Goal: Transaction & Acquisition: Purchase product/service

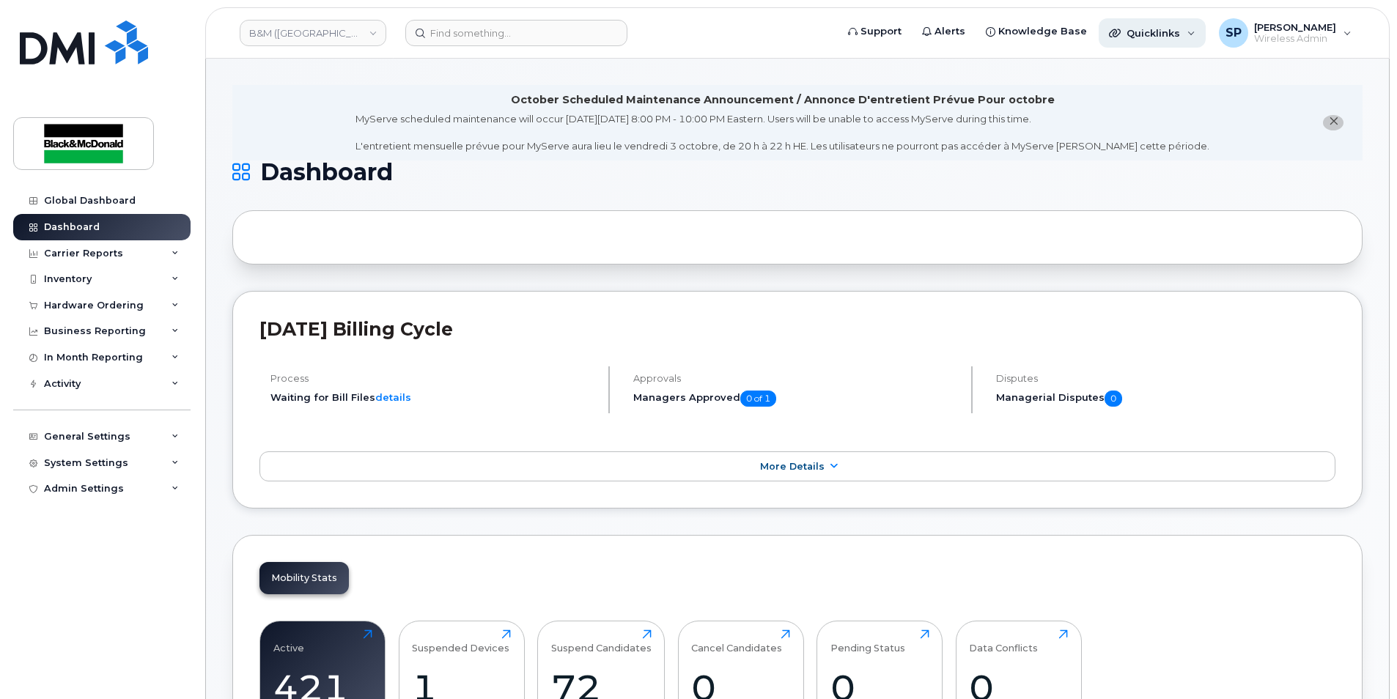
click at [1158, 29] on span "Quicklinks" at bounding box center [1153, 33] width 54 height 12
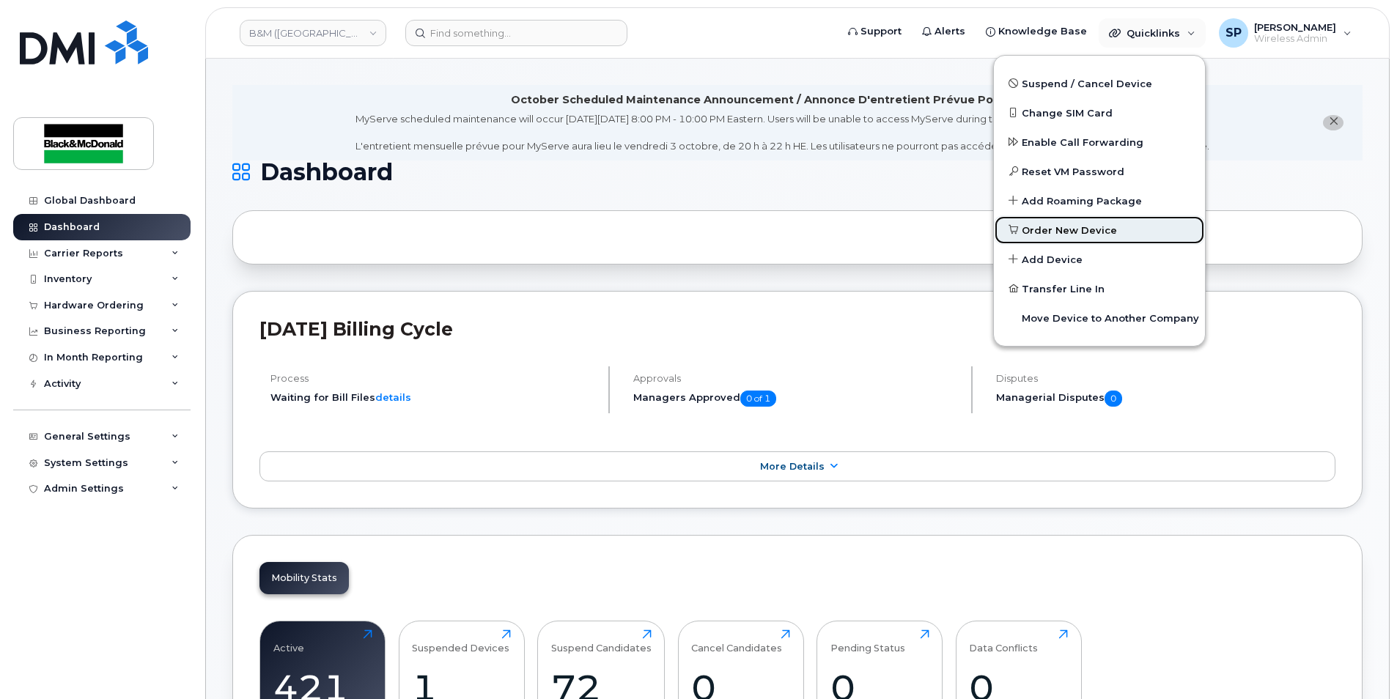
click at [1055, 240] on link "Order New Device" at bounding box center [1099, 229] width 211 height 29
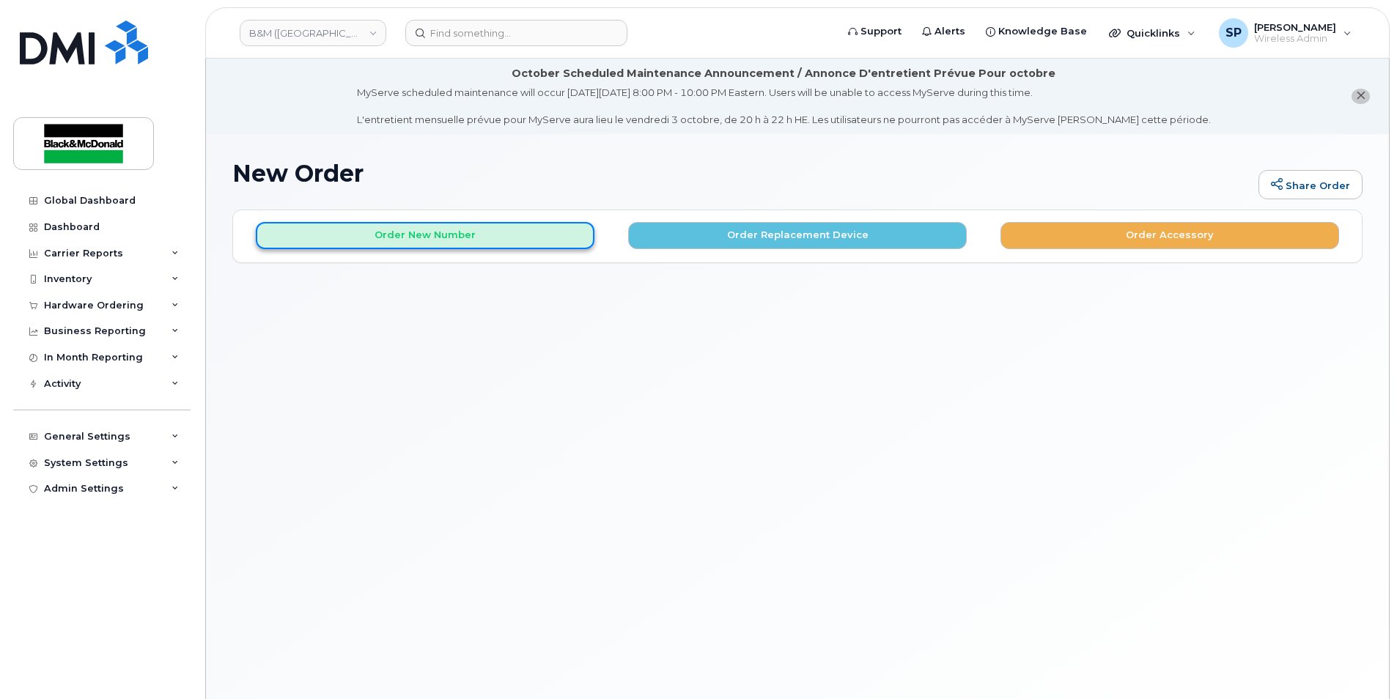
click at [363, 232] on button "Order New Number" at bounding box center [425, 235] width 339 height 27
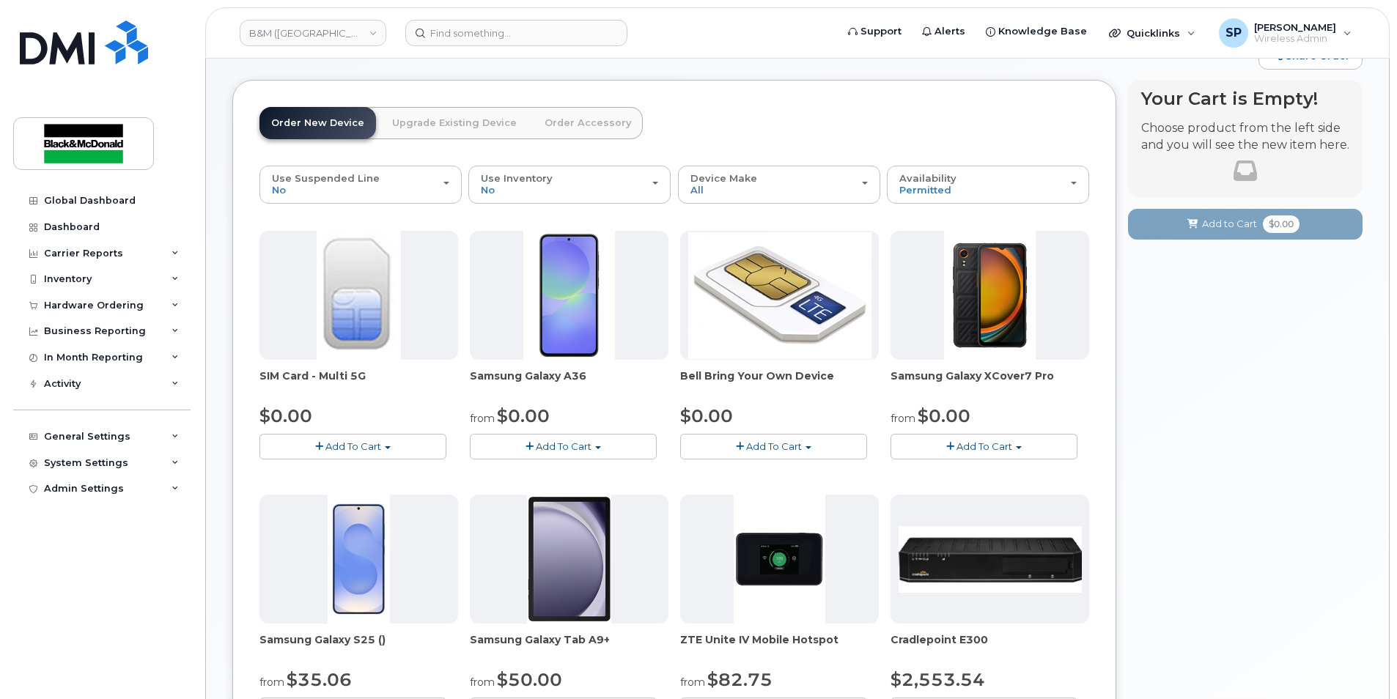
scroll to position [145, 0]
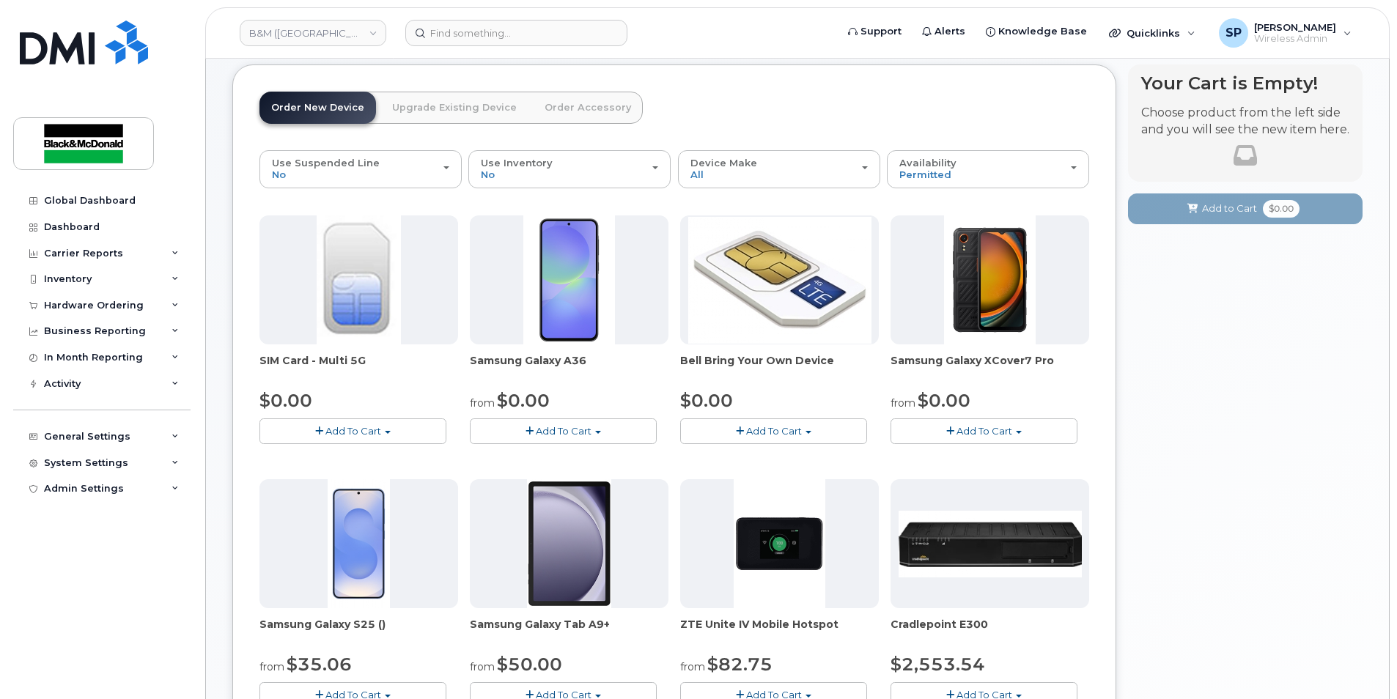
click at [599, 418] on button "Add To Cart" at bounding box center [563, 431] width 187 height 26
click at [597, 455] on link "$0.00 - 3 year term - voice & data plan" at bounding box center [579, 458] width 212 height 18
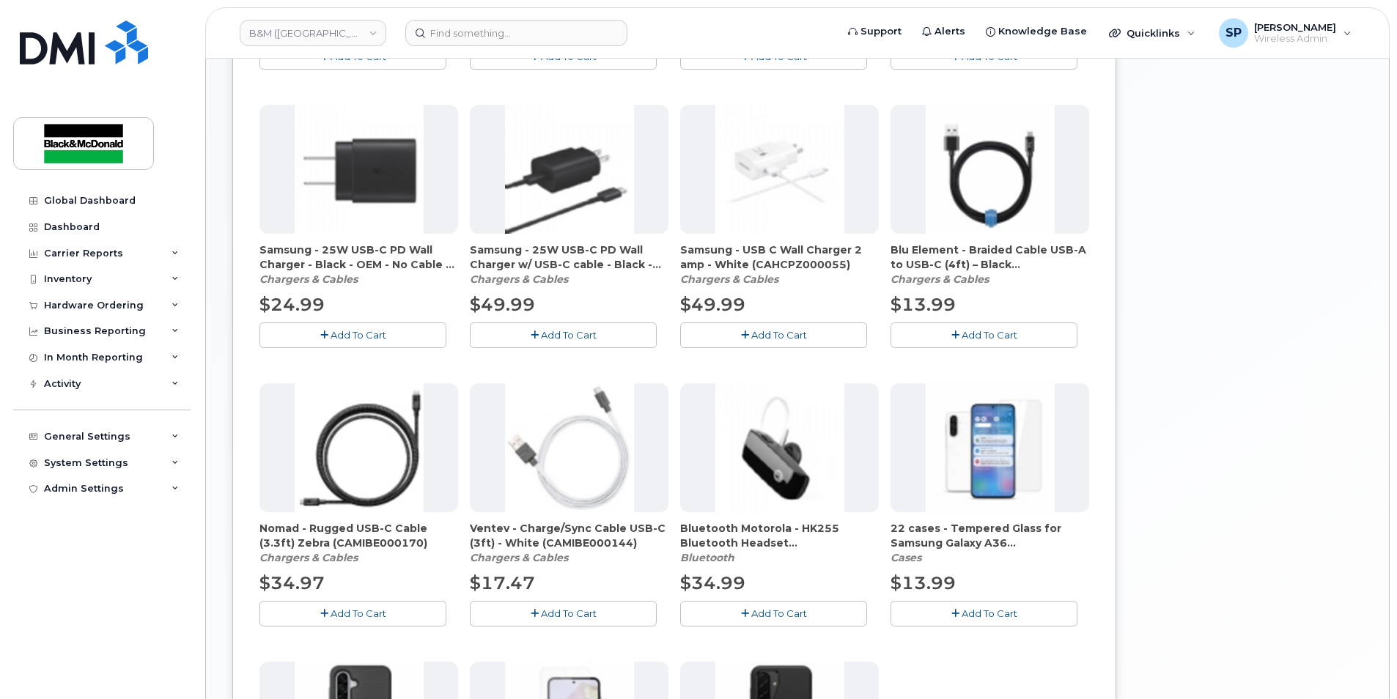
scroll to position [712, 0]
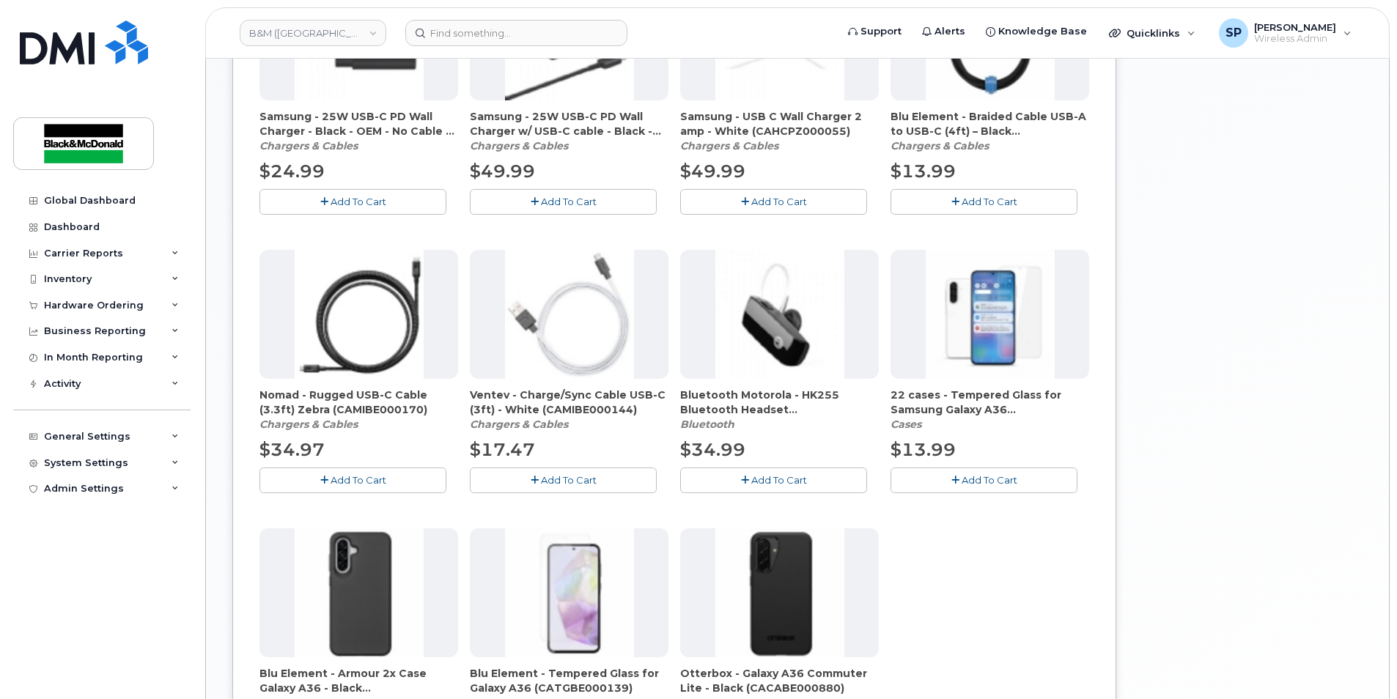
click at [1003, 484] on span "Add To Cart" at bounding box center [990, 480] width 56 height 12
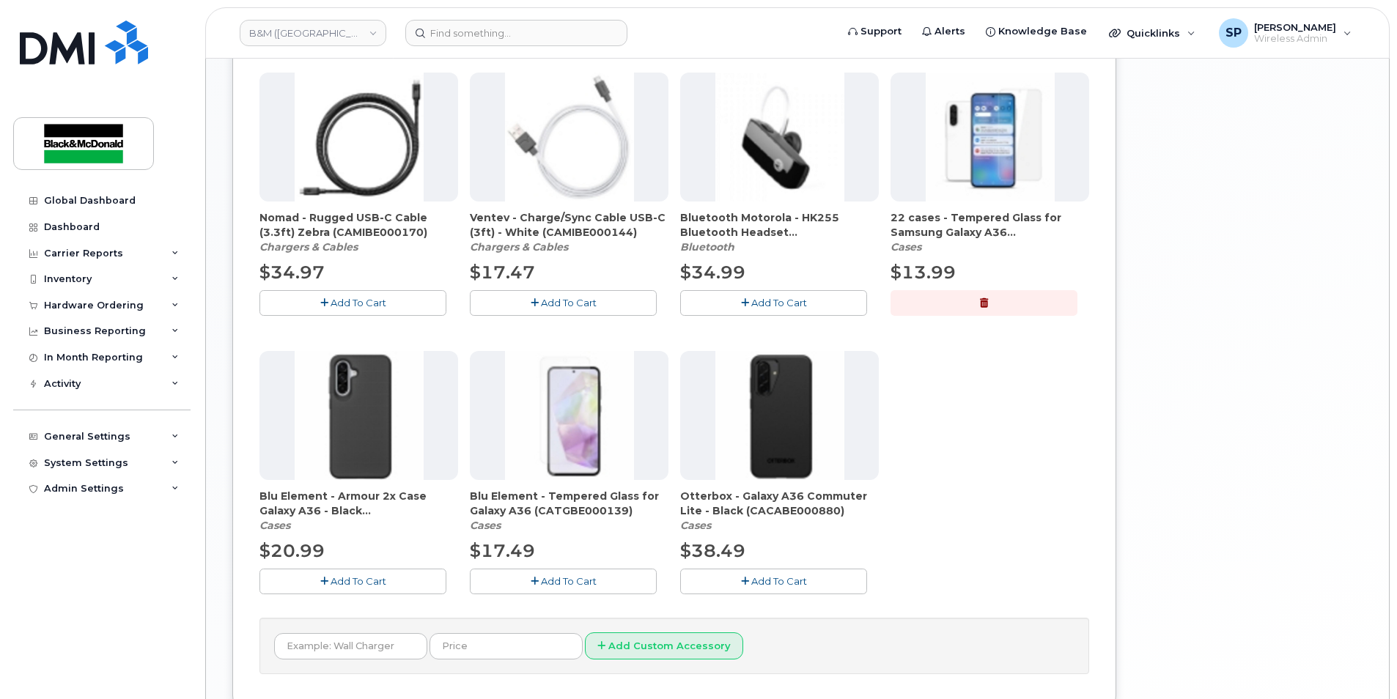
scroll to position [955, 0]
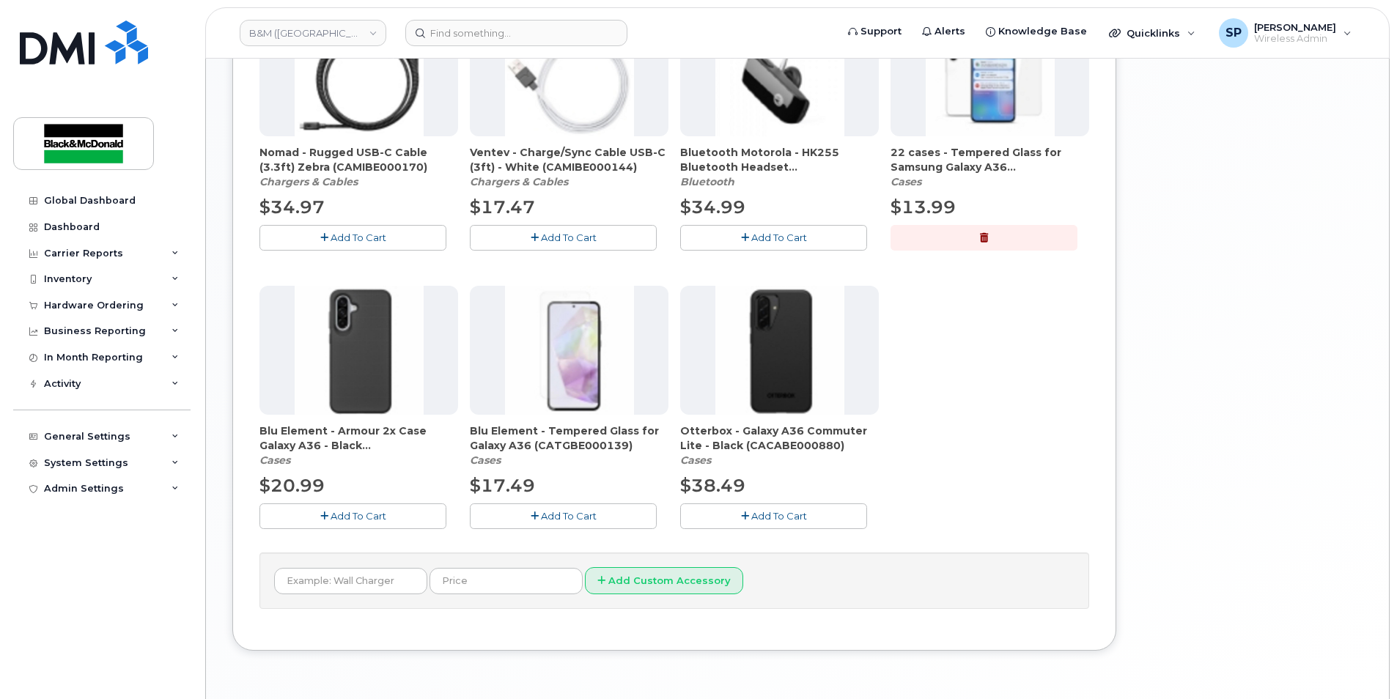
click at [377, 514] on span "Add To Cart" at bounding box center [359, 516] width 56 height 12
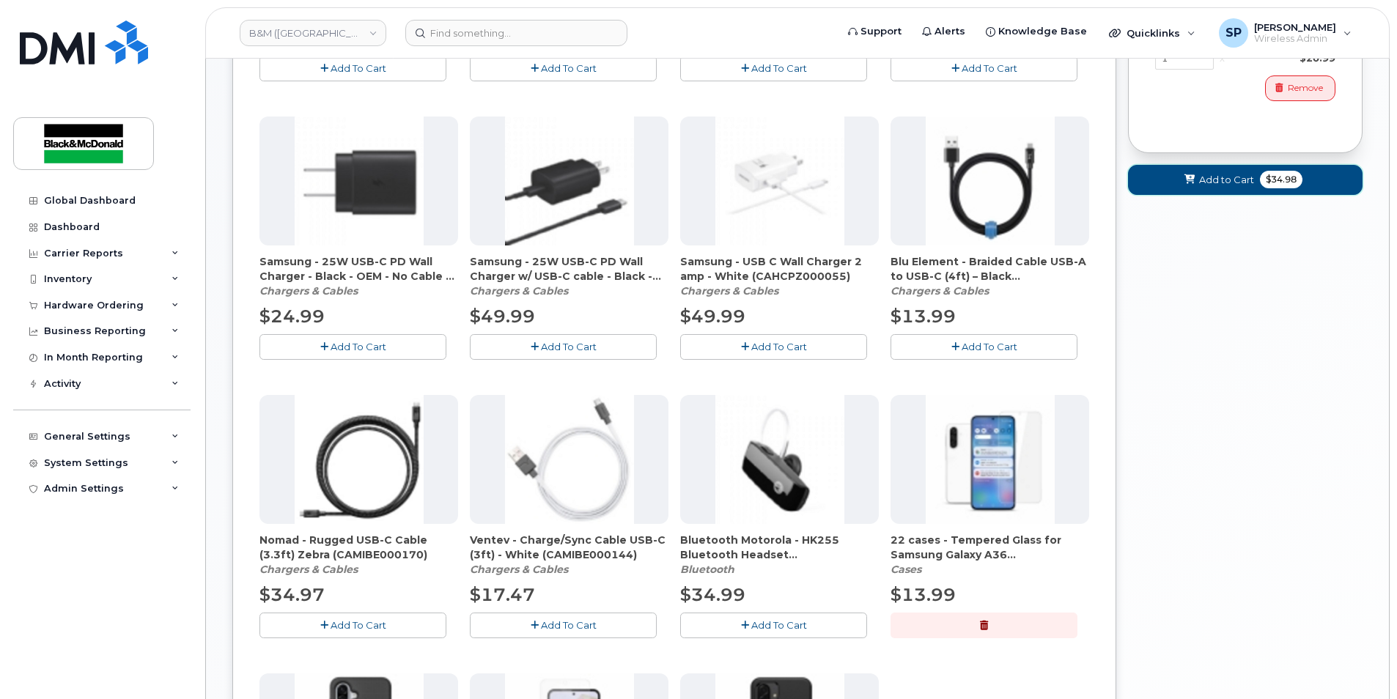
click at [1193, 177] on icon at bounding box center [1189, 180] width 10 height 10
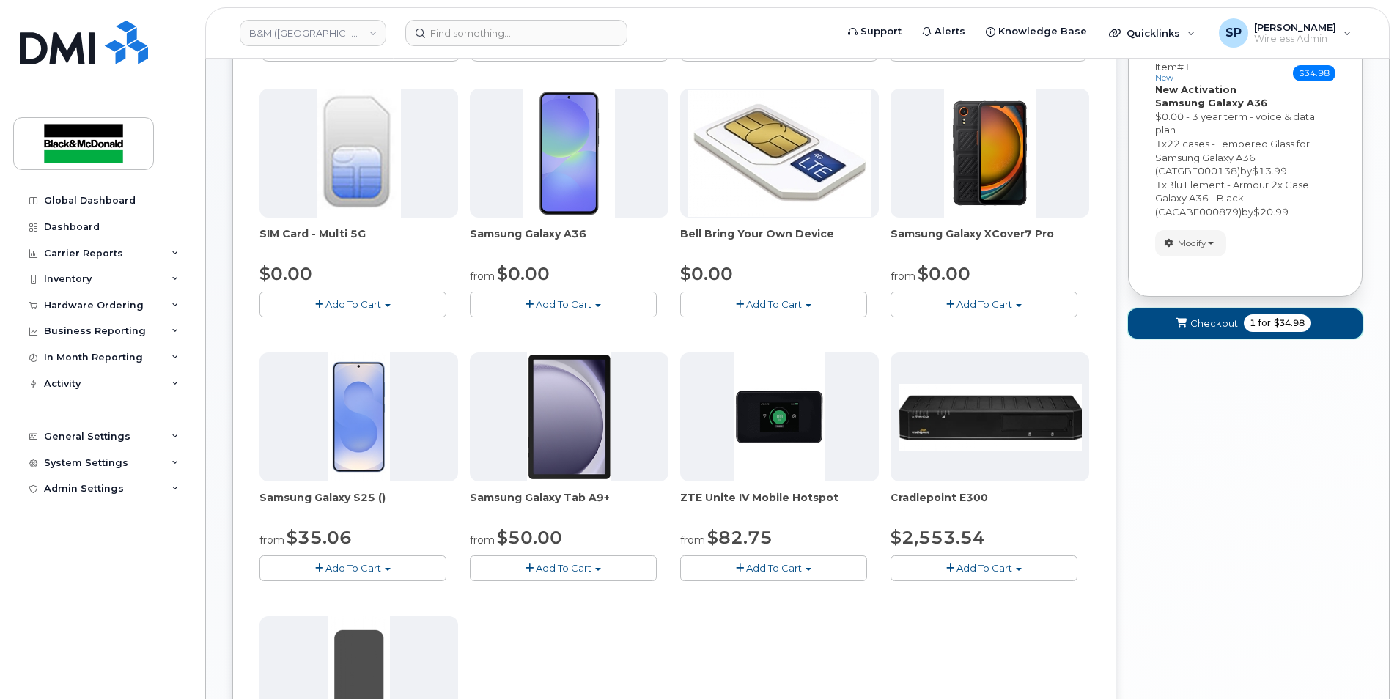
click at [1188, 335] on button "Checkout 1 for $34.98" at bounding box center [1245, 324] width 235 height 30
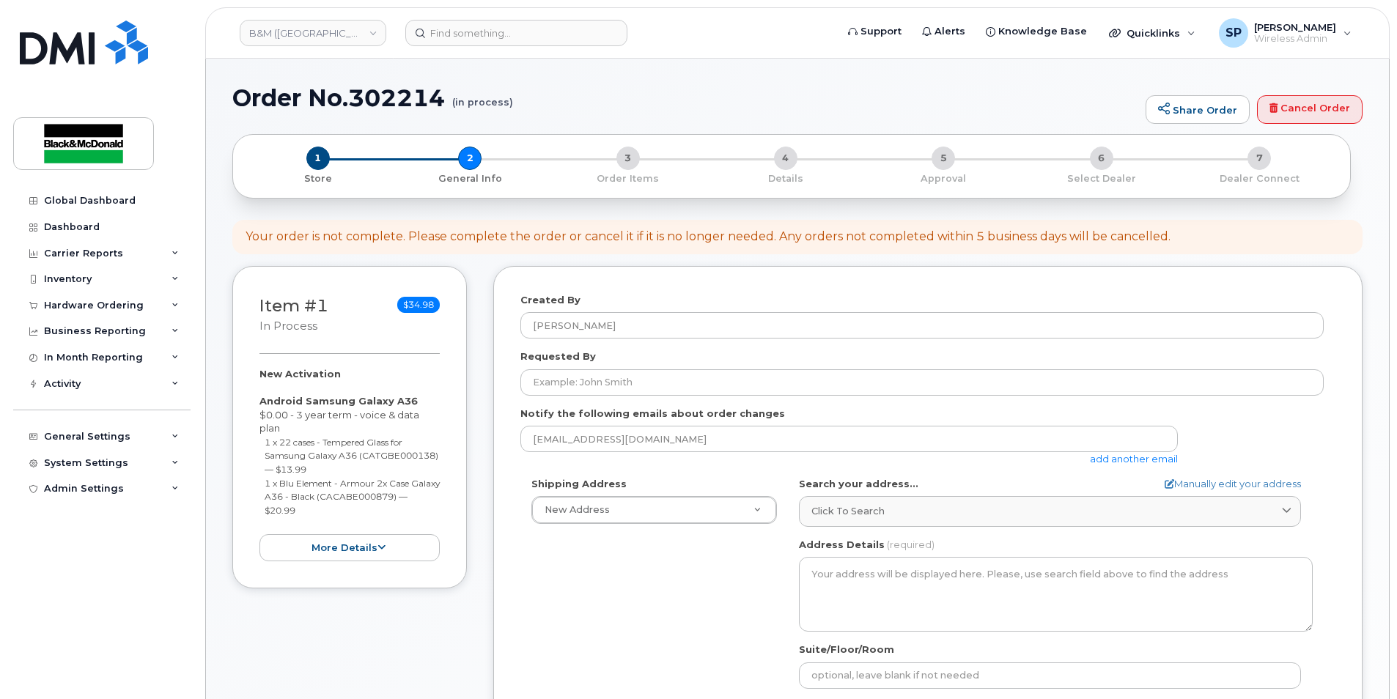
select select
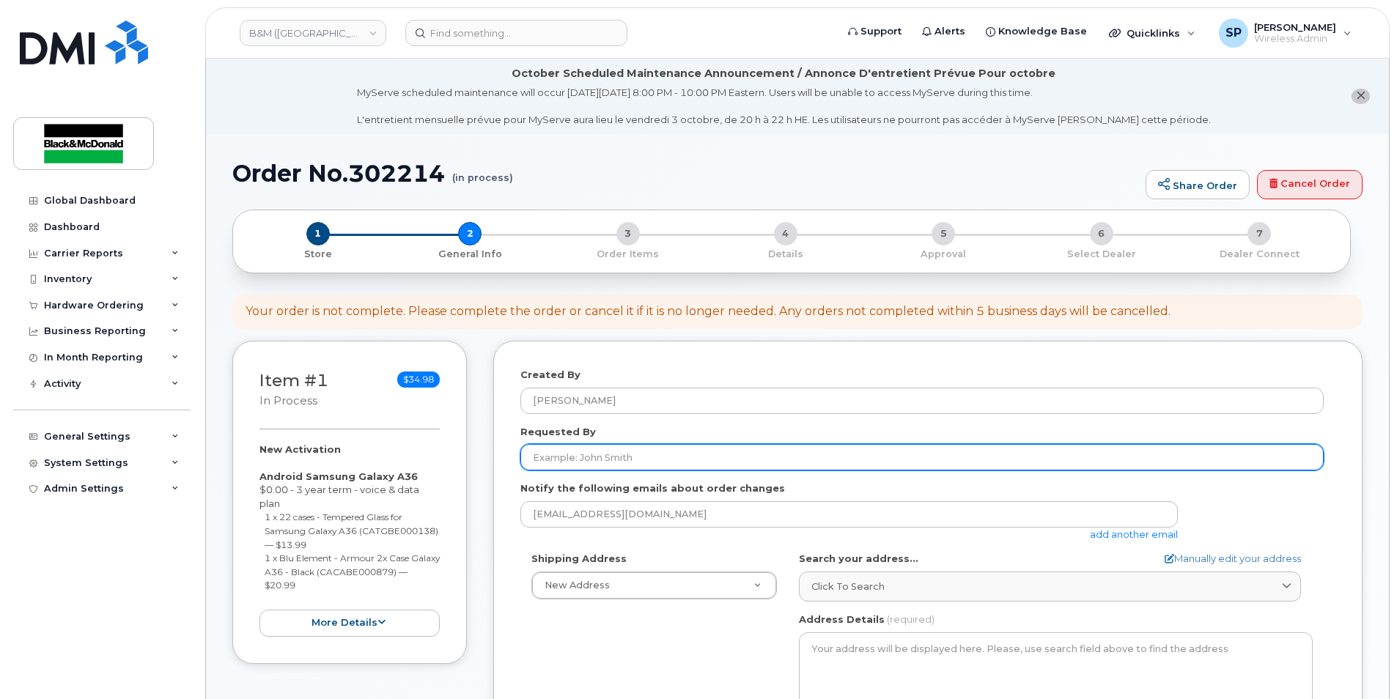
click at [607, 468] on input "Requested By" at bounding box center [921, 457] width 803 height 26
type input "Scott Sewart"
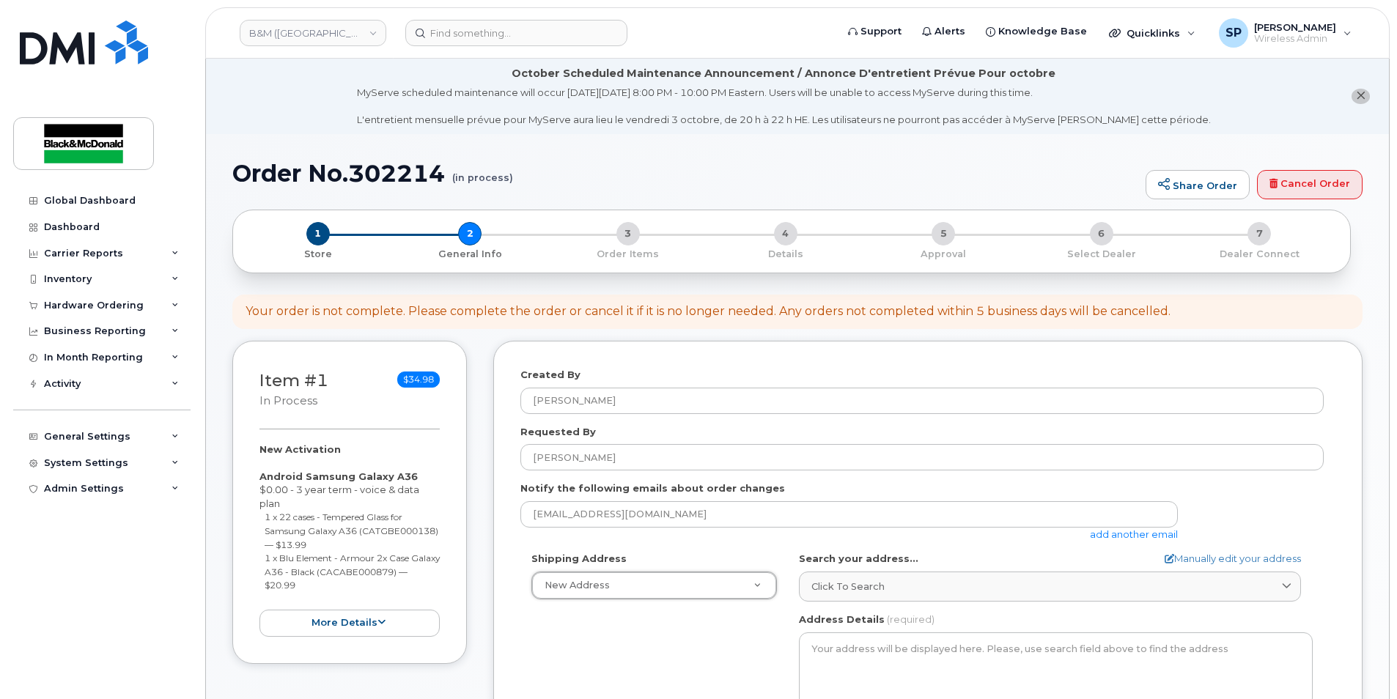
scroll to position [145, 0]
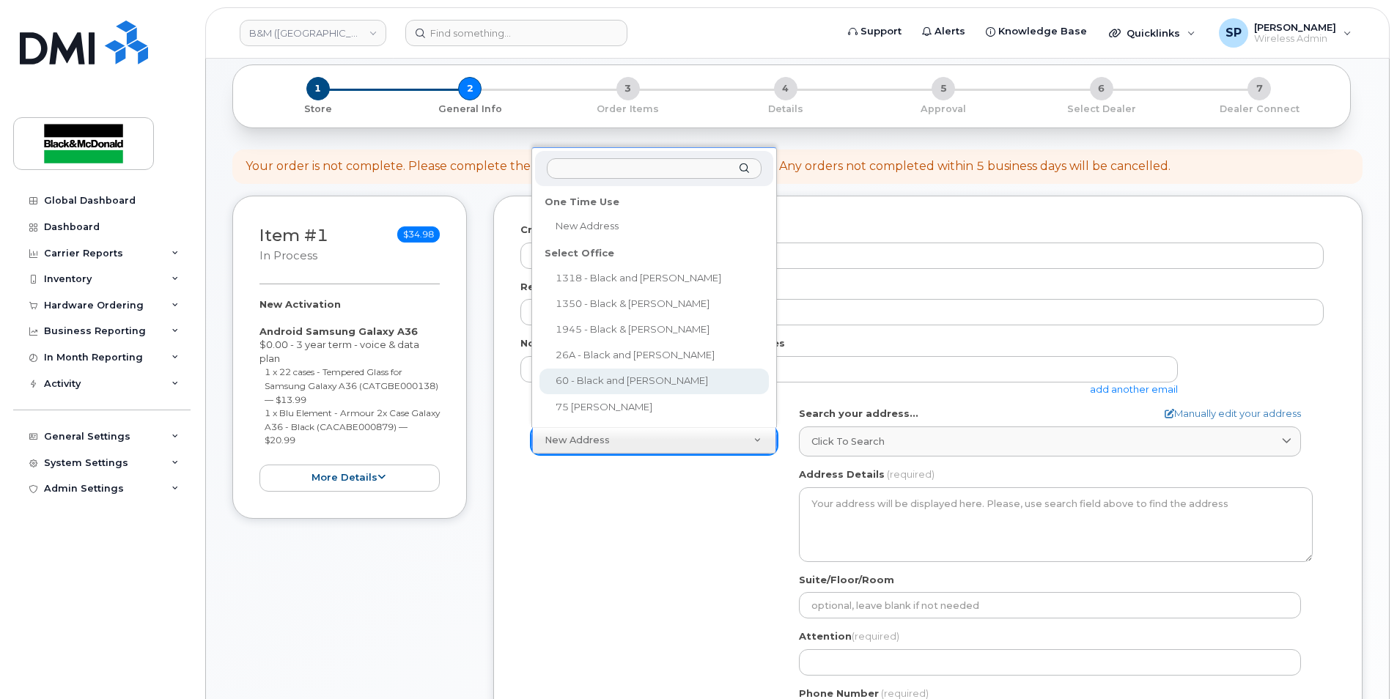
select select
type textarea "60 Cutler Avenue Dartmouth Nova Scotia B3B 0J6"
type input "Deanna Russell"
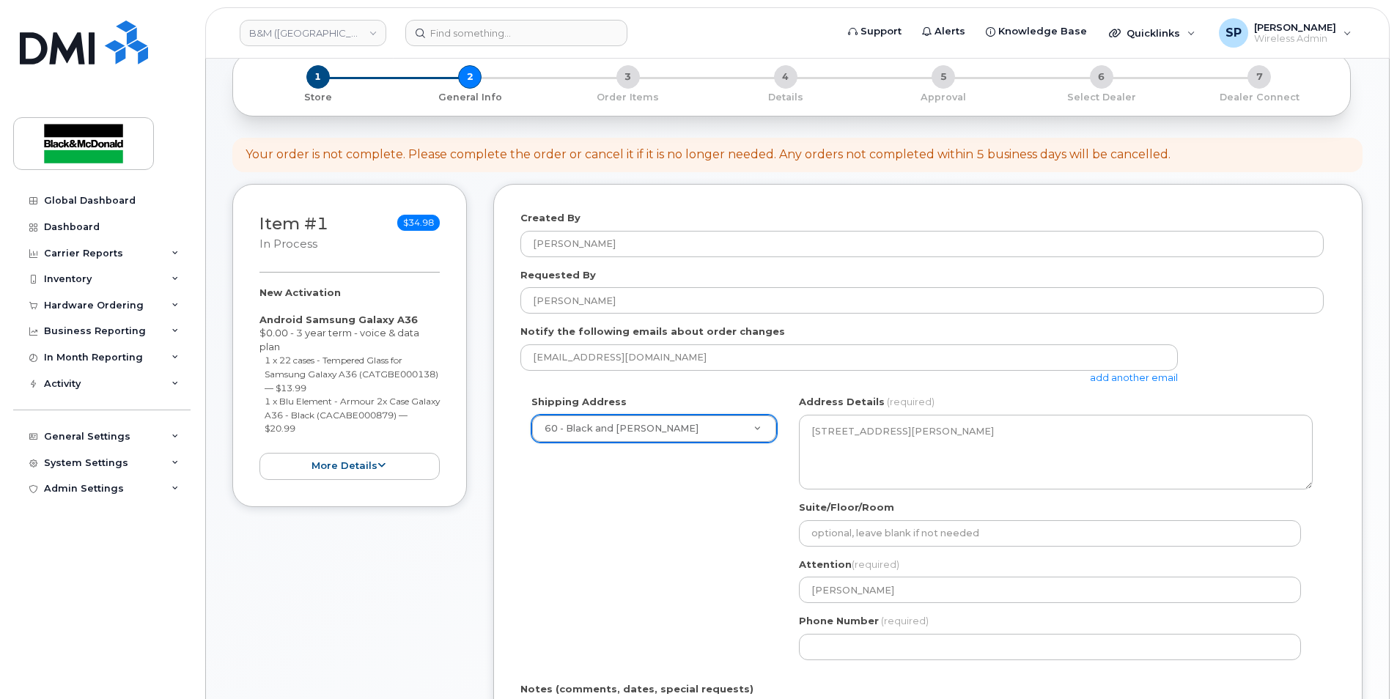
scroll to position [339, 0]
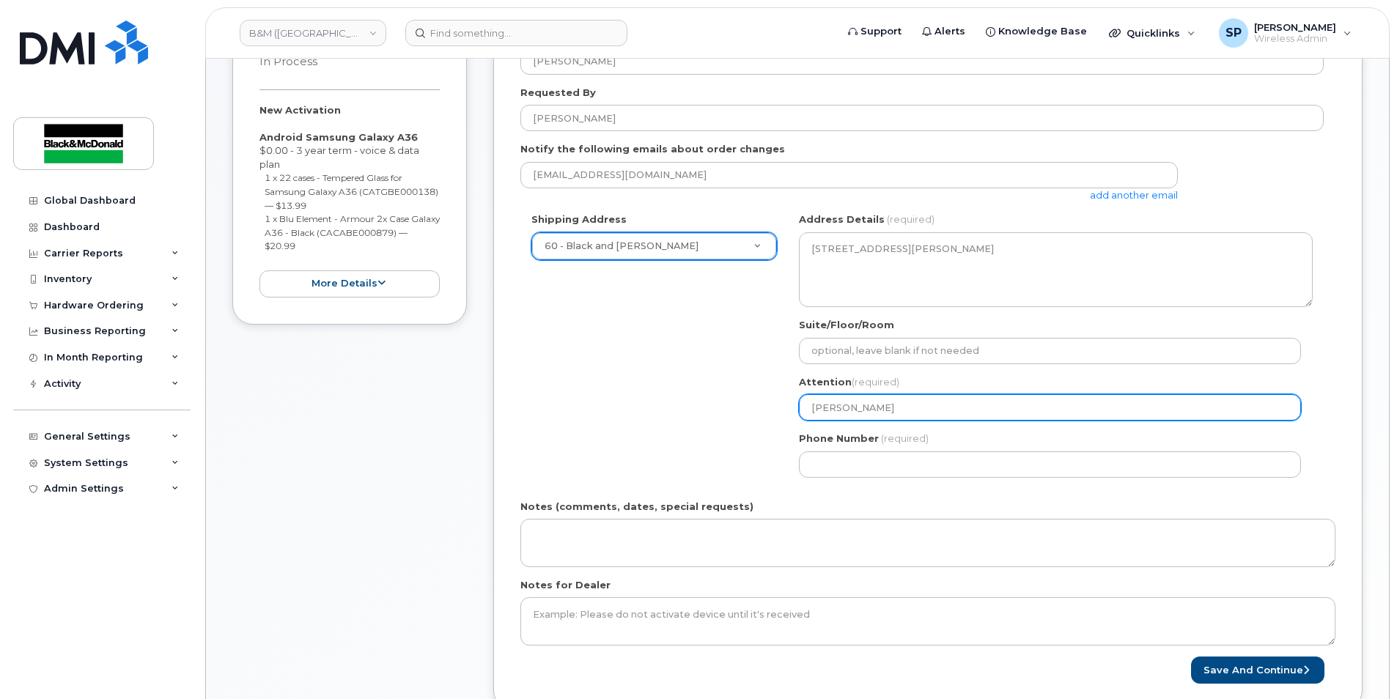
drag, startPoint x: 812, startPoint y: 416, endPoint x: 591, endPoint y: 416, distance: 221.3
click at [591, 416] on div "Shipping Address 60 - Black and McDonald New Address 1318 - Black and McDonald …" at bounding box center [921, 351] width 803 height 276
select select
type input "S"
select select
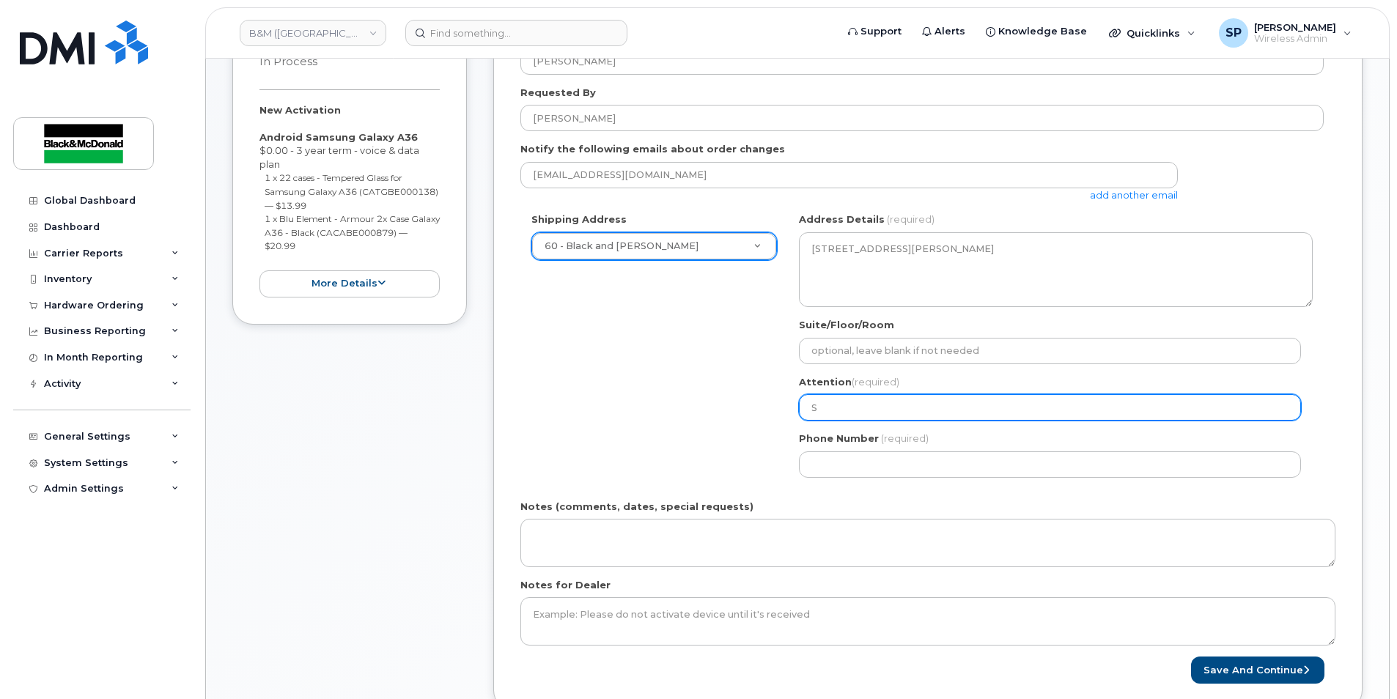
type input "Sp"
select select
type input "Spe"
select select
type input "Spen"
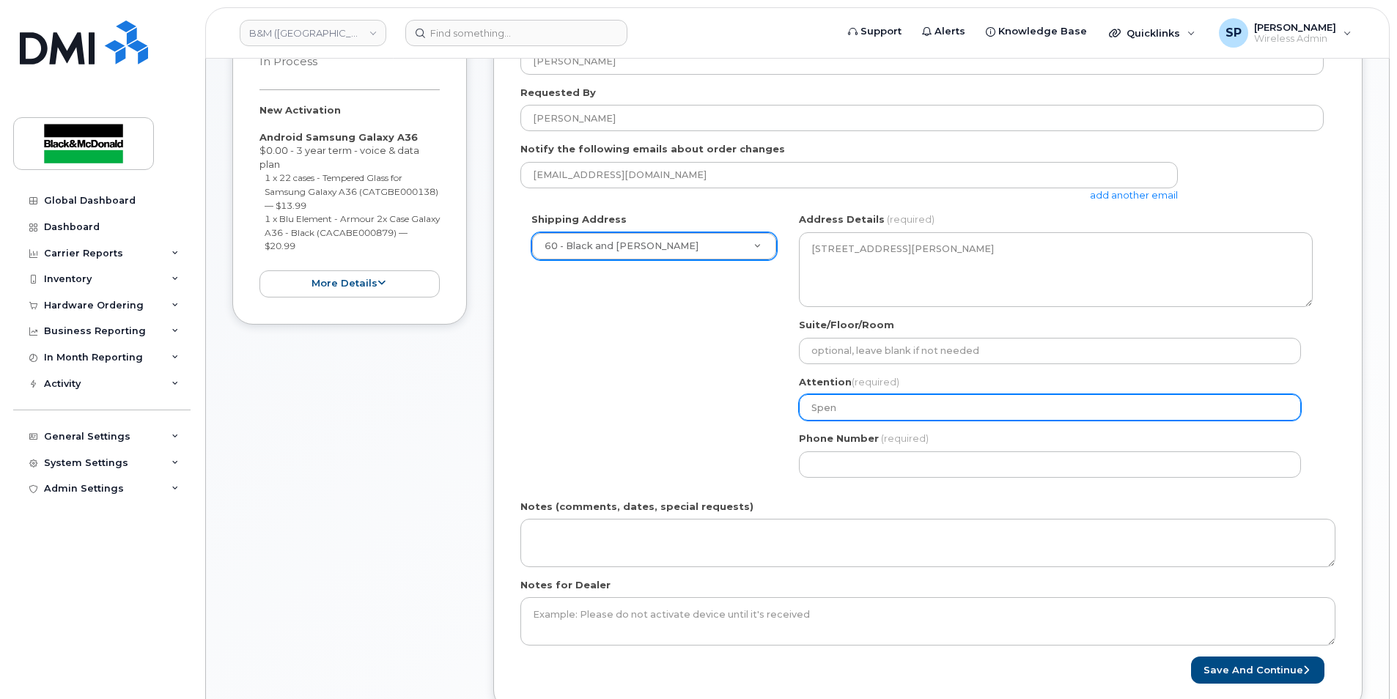
select select
type input "Spenc"
select select
type input "Spence"
select select
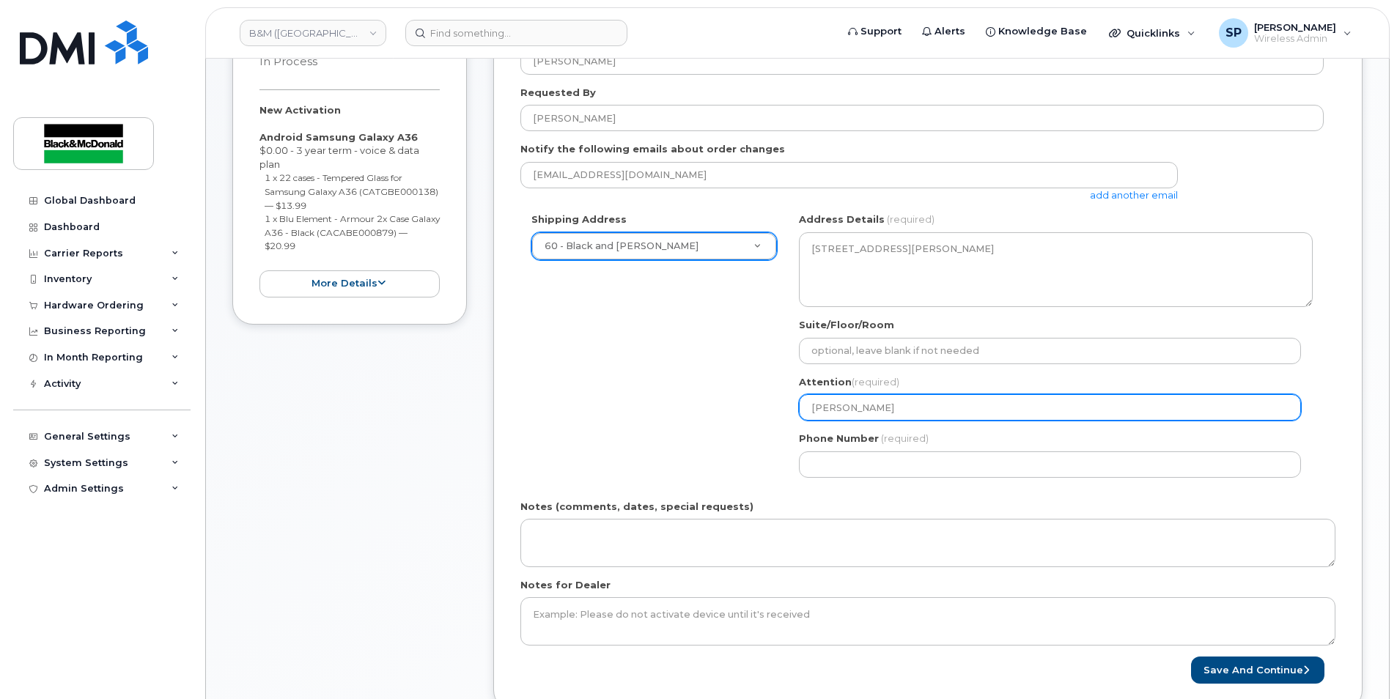
type input "Spencer"
select select
type input "Spencer P"
select select
type input "Spencer Pe"
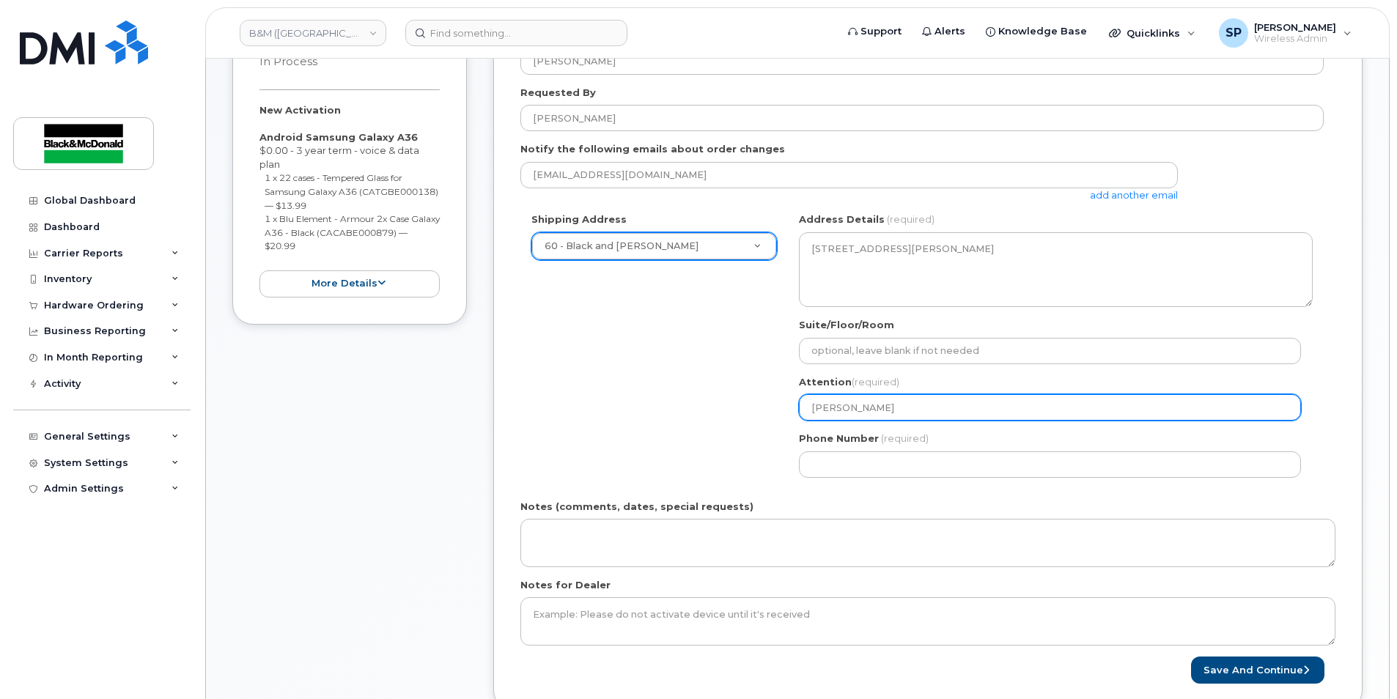
select select
type input "Spencer Pea"
select select
type input "Spencer Pear"
select select
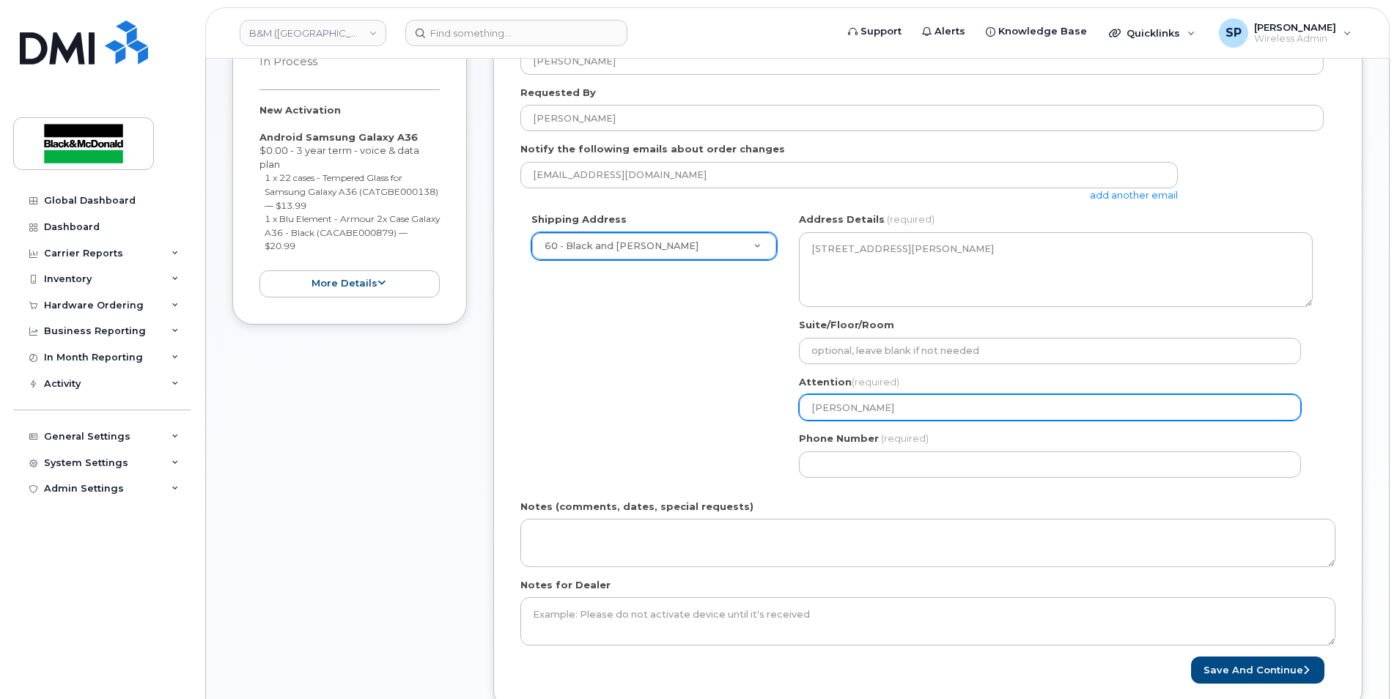
type input "Spencer Pears"
select select
type input "Spencer Pearso"
select select
type input "[PERSON_NAME]"
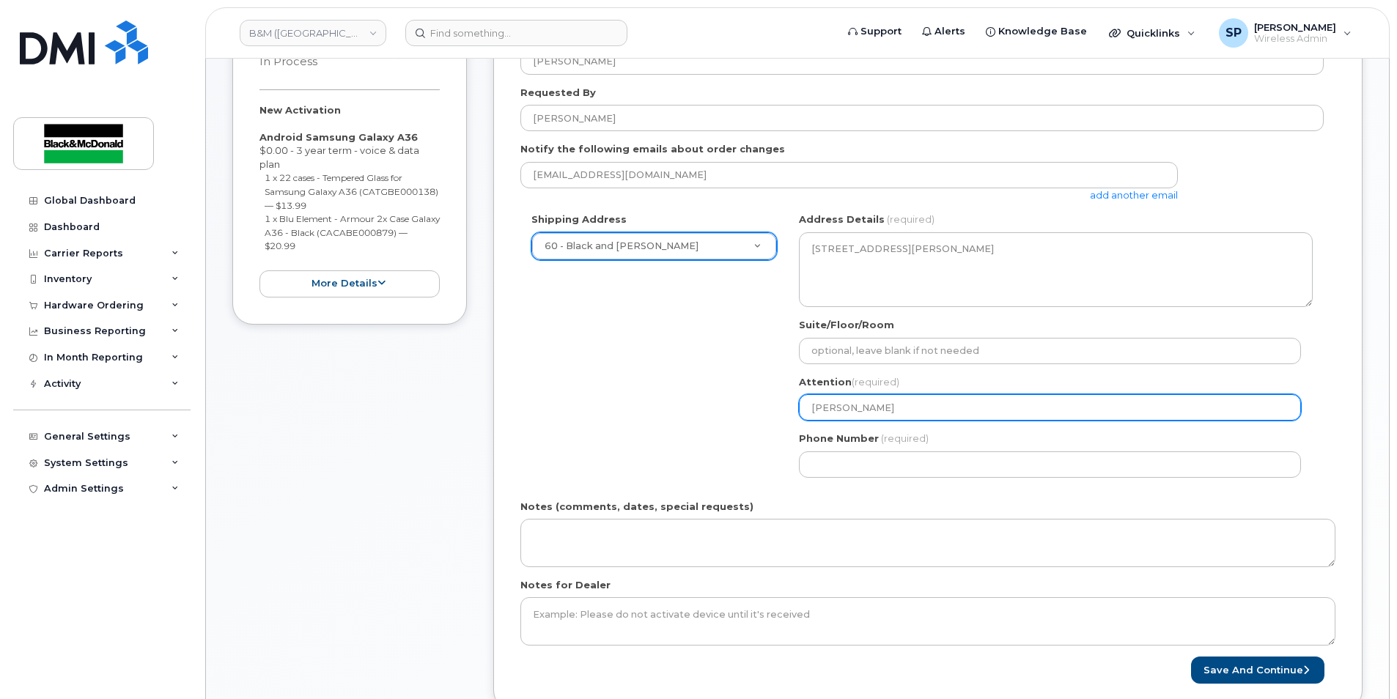
select select
type input "Spencer Pearsonb"
click at [900, 416] on input "Spencer Pearsonb" at bounding box center [1050, 407] width 502 height 26
select select
type input "[PERSON_NAME]"
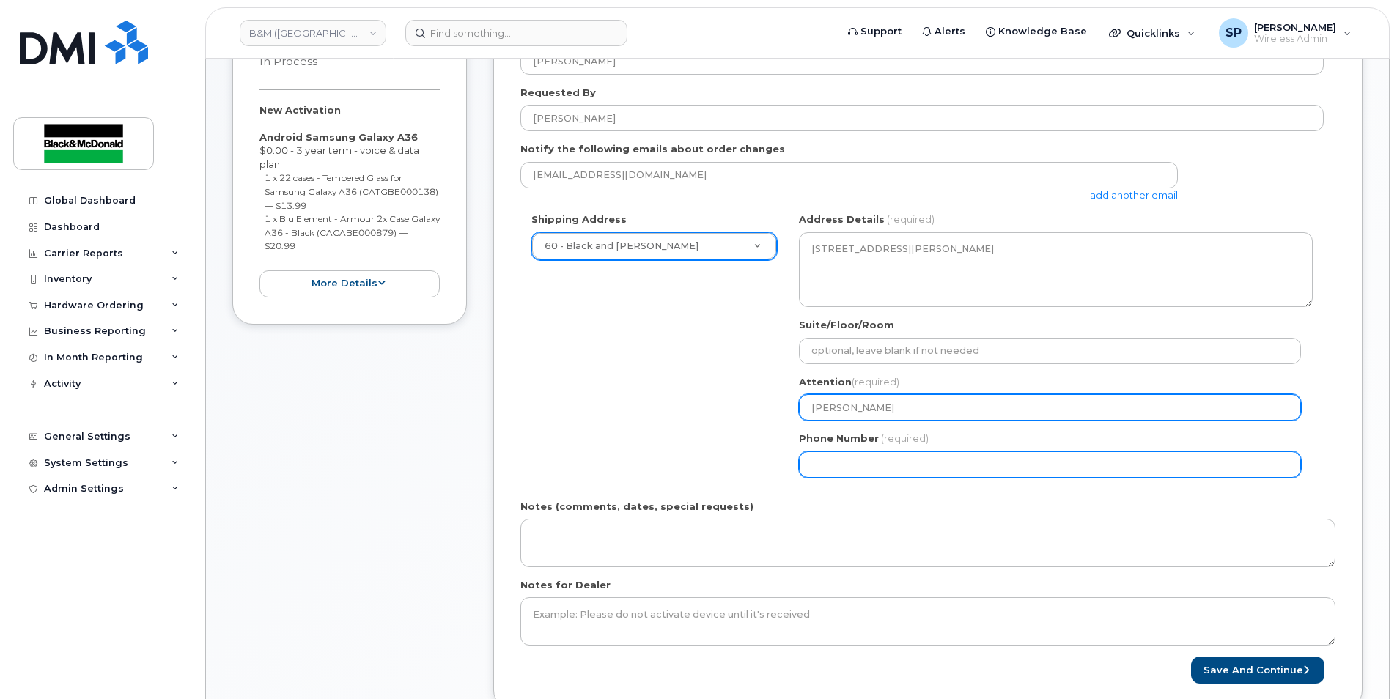
select select
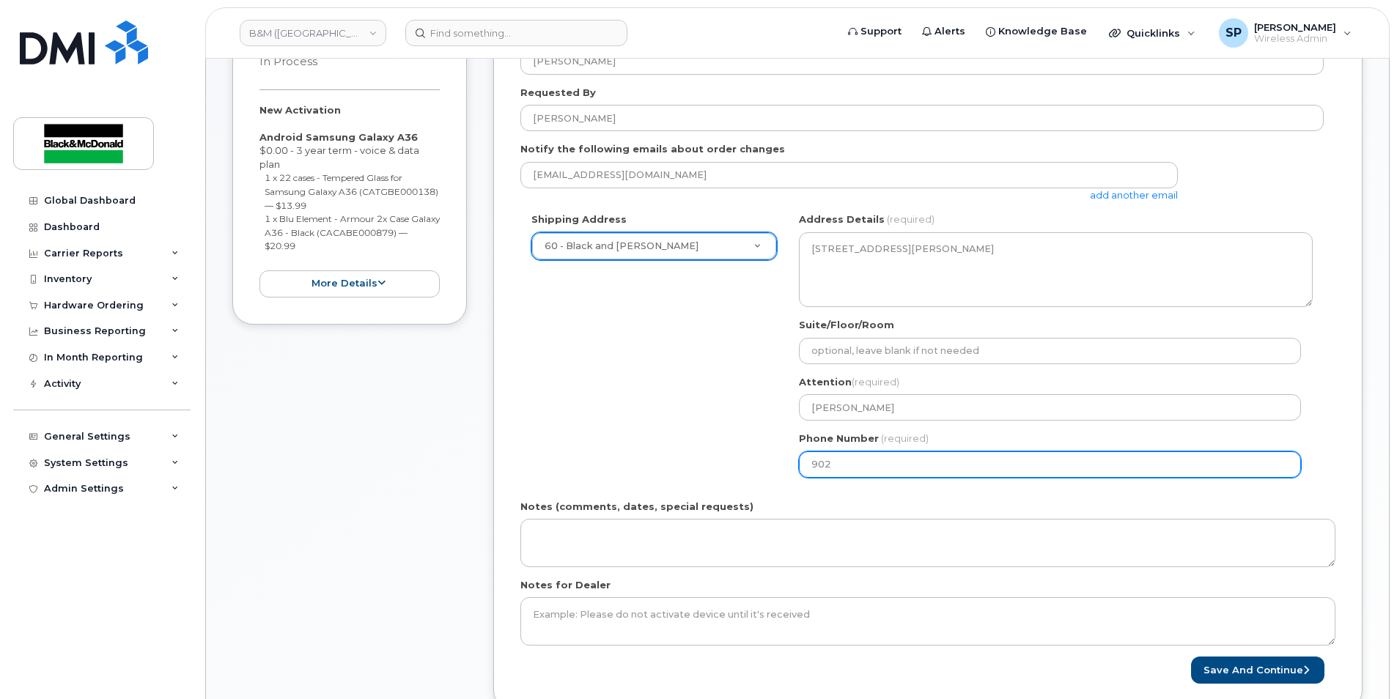
type input "9024683101"
select select
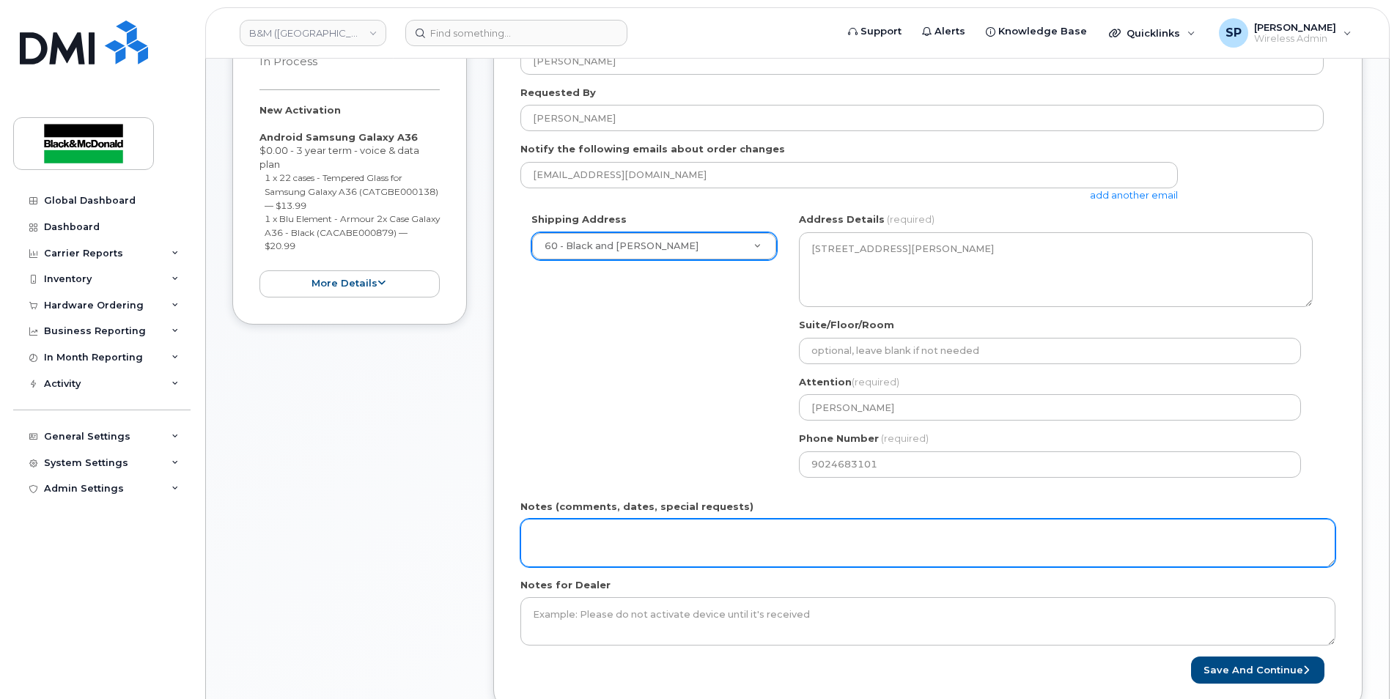
click at [759, 525] on textarea "Notes (comments, dates, special requests)" at bounding box center [927, 543] width 815 height 48
click at [667, 539] on textarea "PO #80541222 Preferably a 902 area code" at bounding box center [927, 543] width 815 height 48
click at [687, 544] on textarea "PO #80541222 Preferably a 902 area code" at bounding box center [927, 543] width 815 height 48
click at [589, 546] on textarea "PO #80541222 Preferably a 902 area code." at bounding box center [927, 543] width 815 height 48
click at [752, 545] on textarea "PO #80541222 Preferably a number with a 902 area code." at bounding box center [927, 543] width 815 height 48
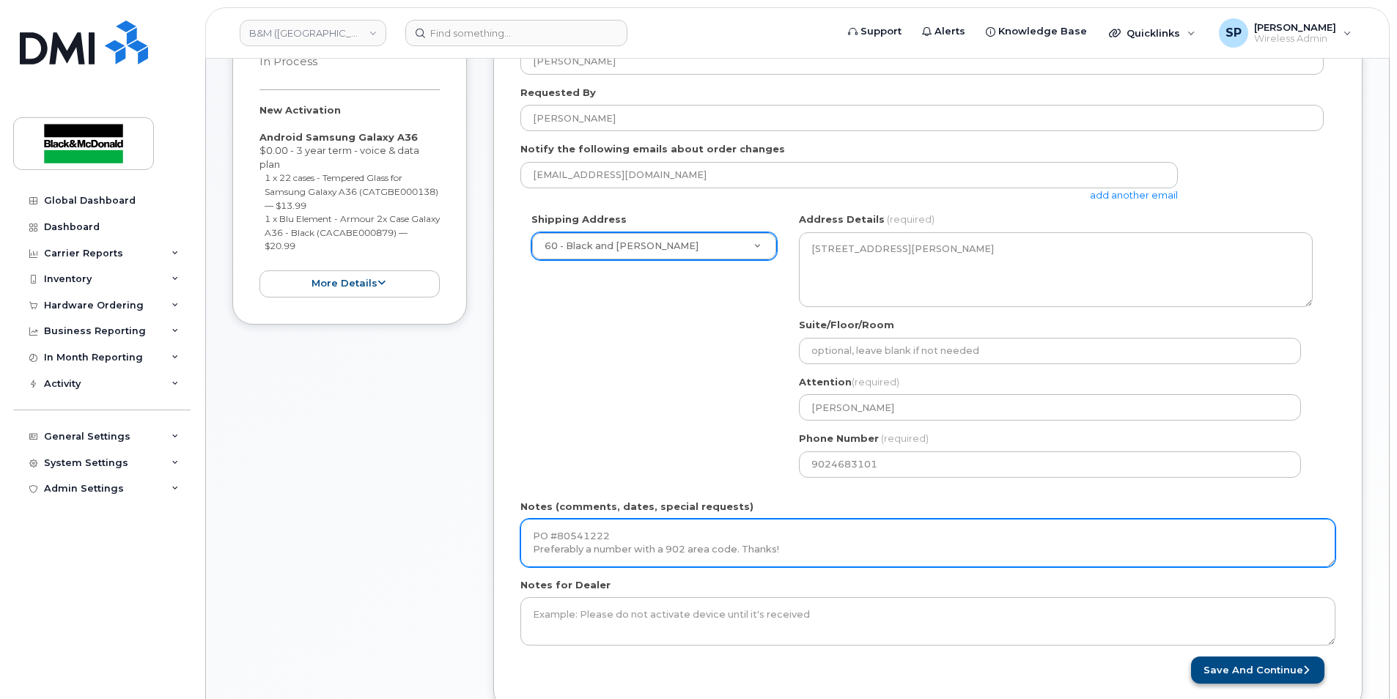
type textarea "PO #80541222 Preferably a number with a 902 area code. Thanks!"
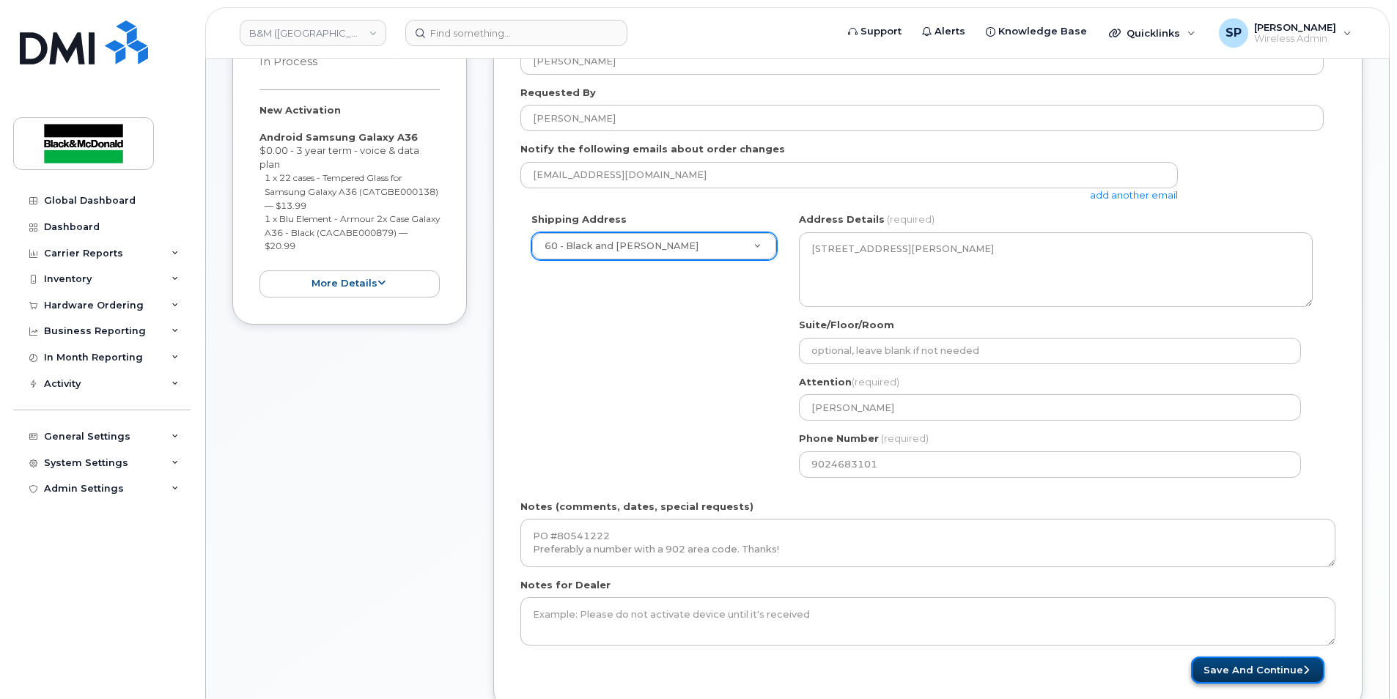
click at [1231, 675] on button "Save and Continue" at bounding box center [1257, 670] width 133 height 27
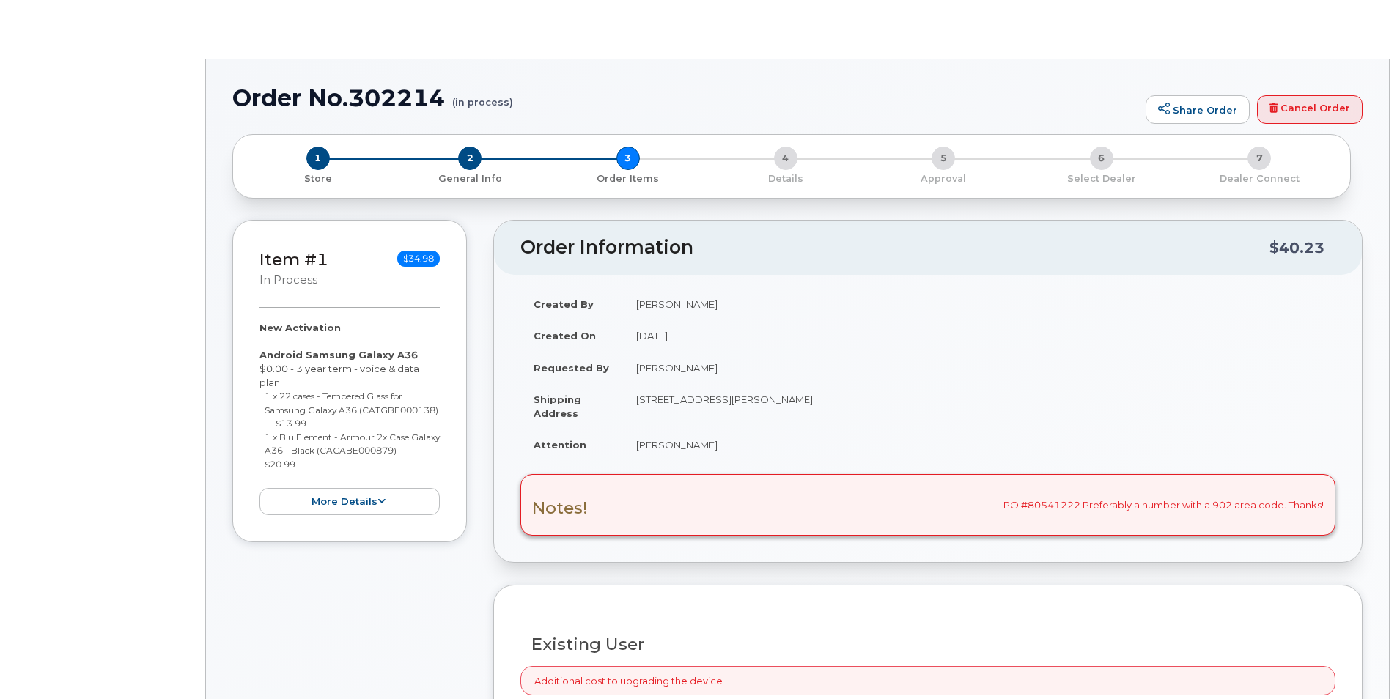
radio input "true"
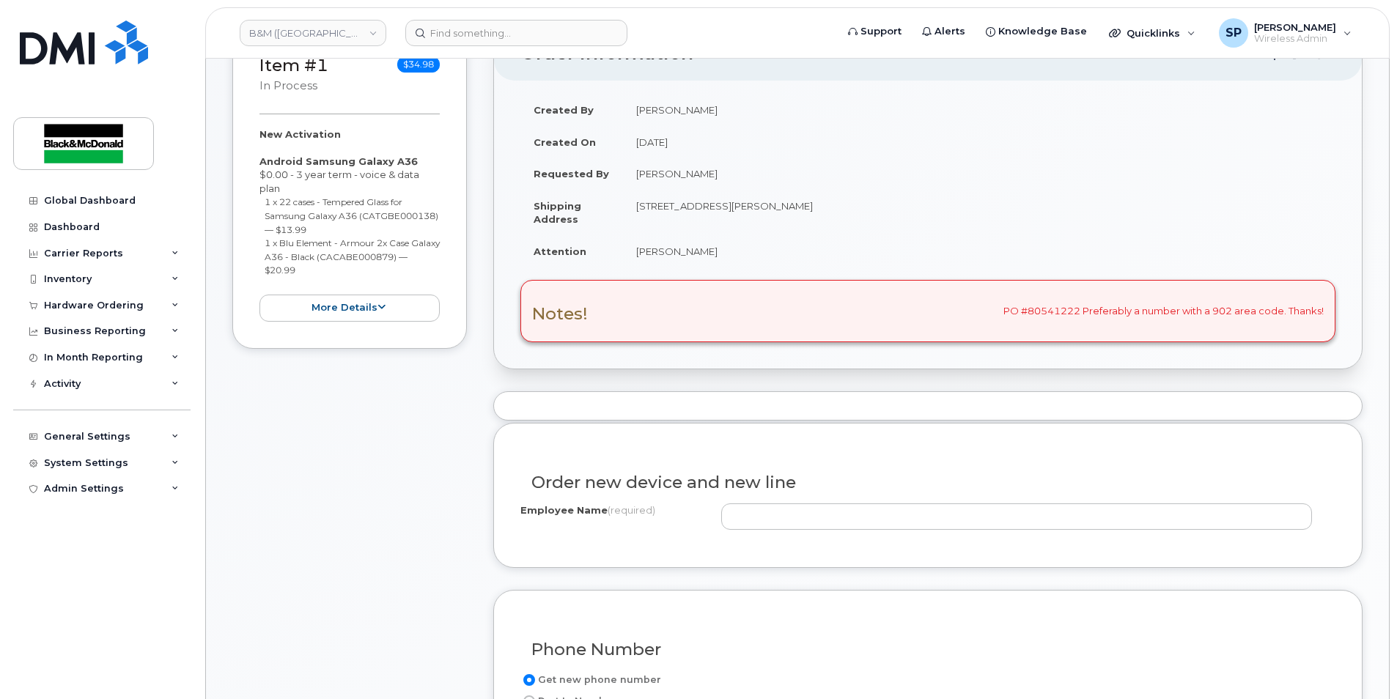
scroll to position [457, 0]
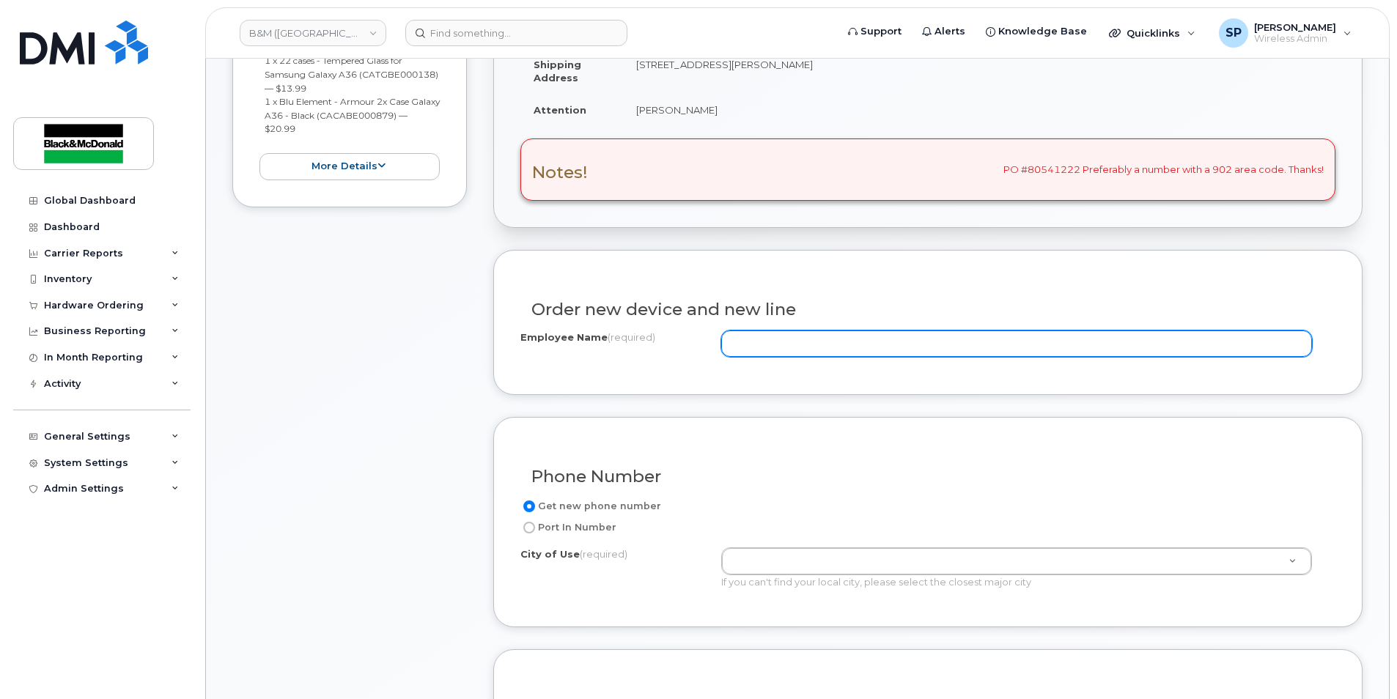
drag, startPoint x: 771, startPoint y: 338, endPoint x: 753, endPoint y: 345, distance: 19.1
click at [771, 338] on input "Employee Name (required)" at bounding box center [1016, 344] width 591 height 26
click at [844, 337] on input "Employee Name (required)" at bounding box center [1016, 344] width 591 height 26
paste input "[PERSON_NAME]"
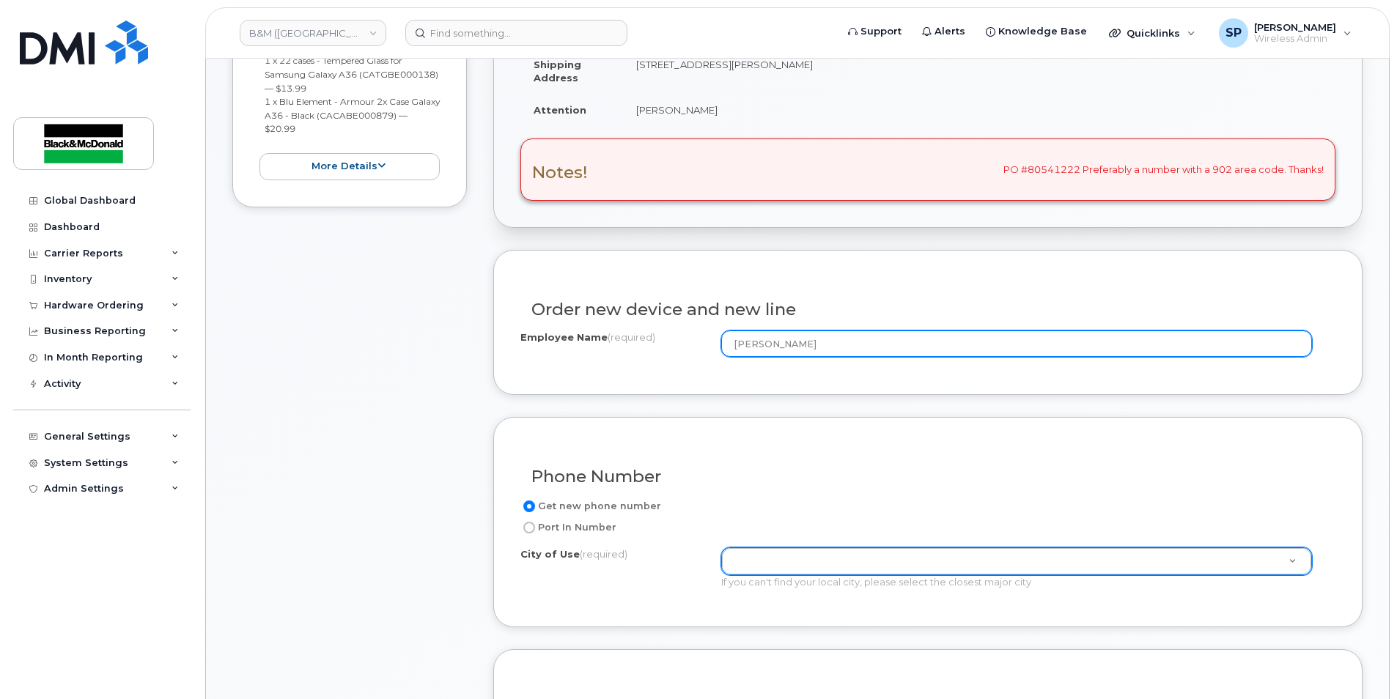
type input "[PERSON_NAME]"
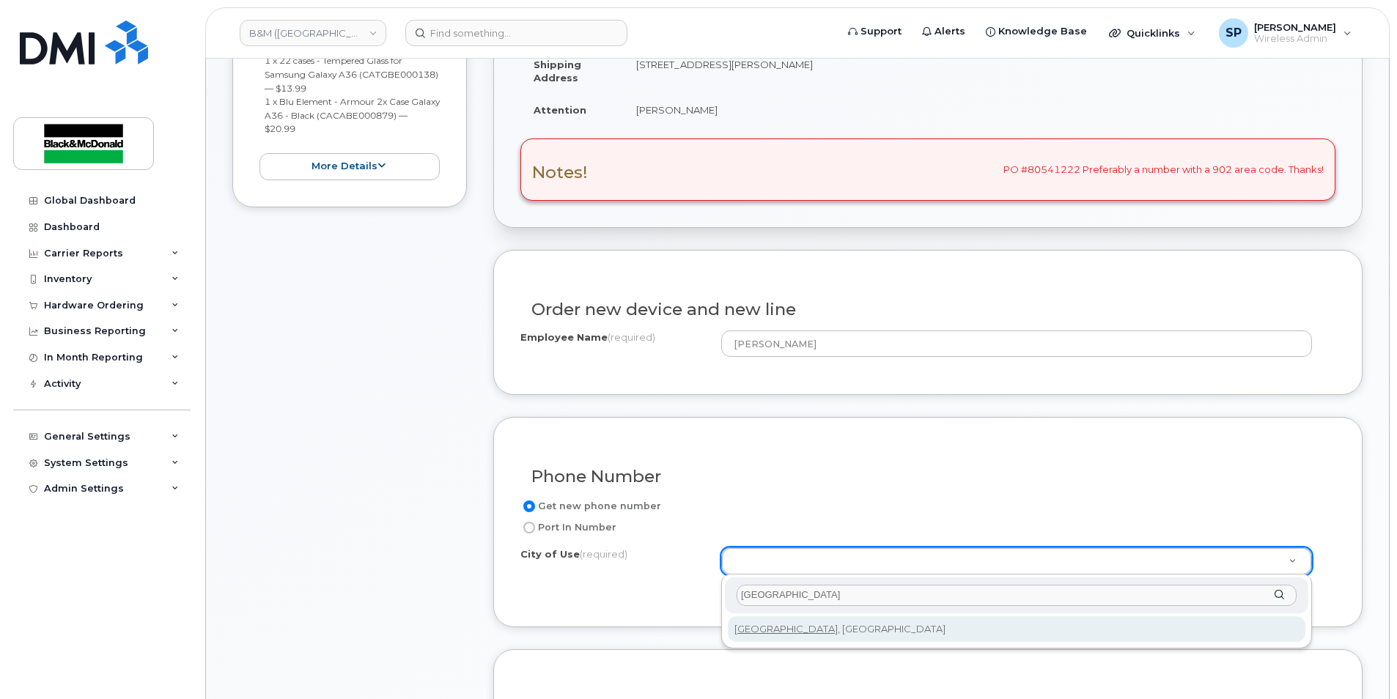
type input "[GEOGRAPHIC_DATA]"
type input "3070"
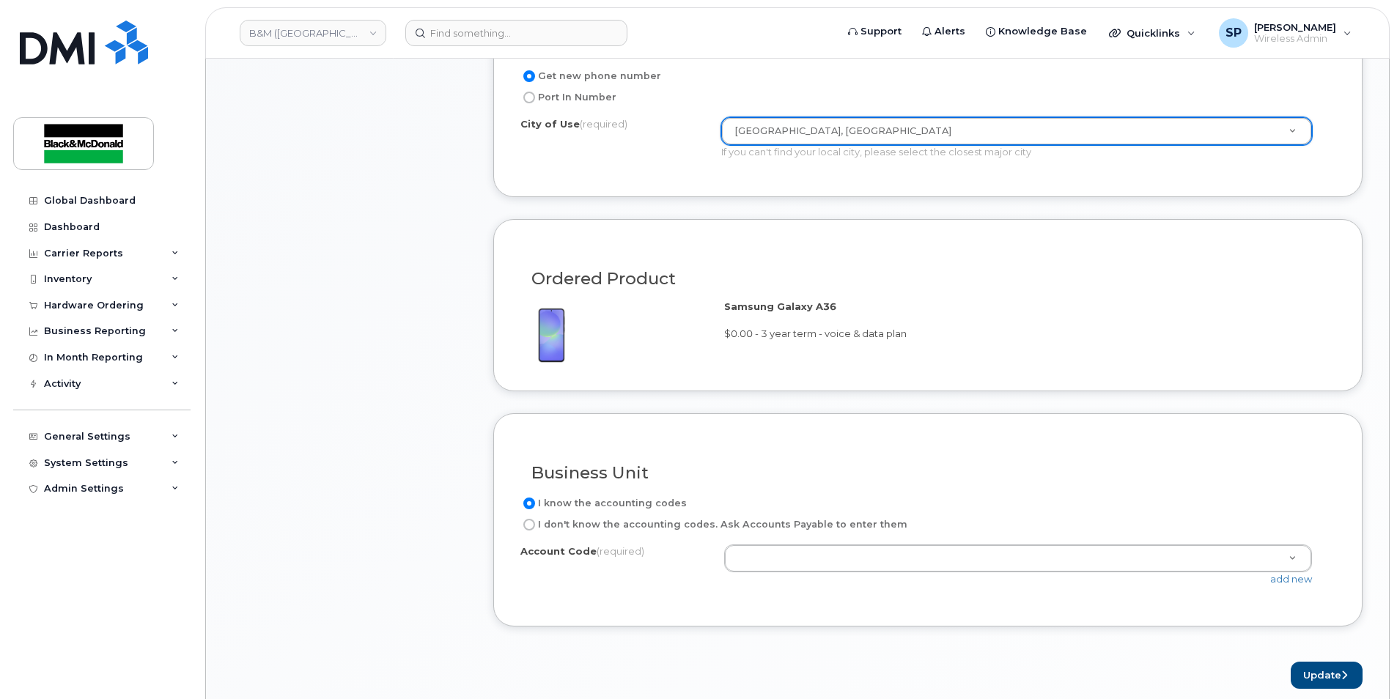
scroll to position [893, 0]
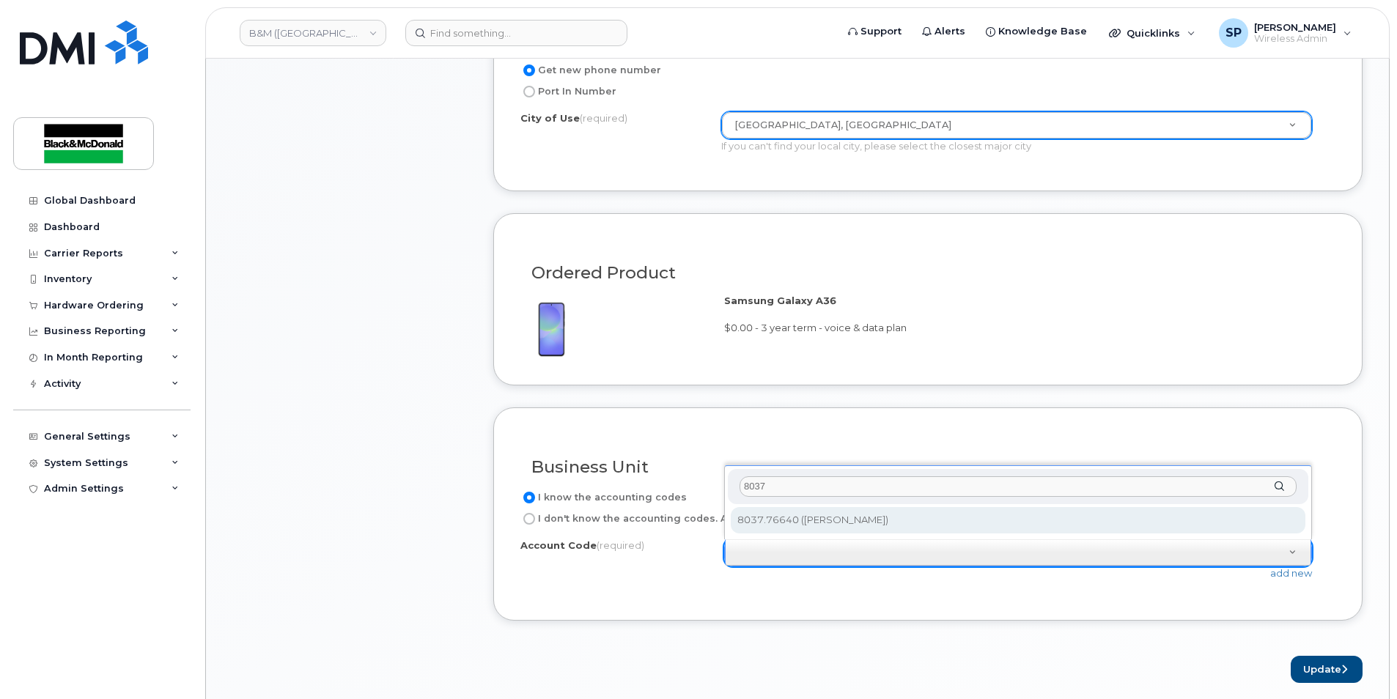
type input "8037"
select select "8037.76640"
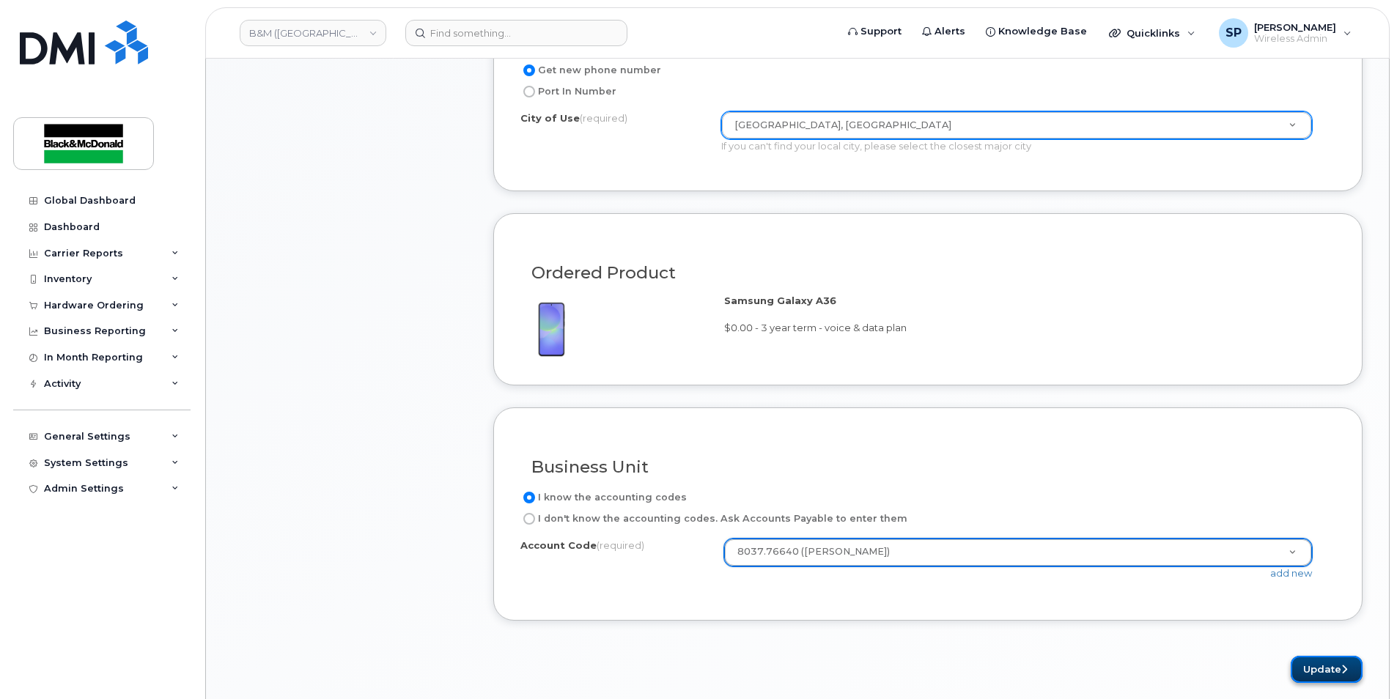
click at [1316, 660] on button "Update" at bounding box center [1327, 669] width 72 height 27
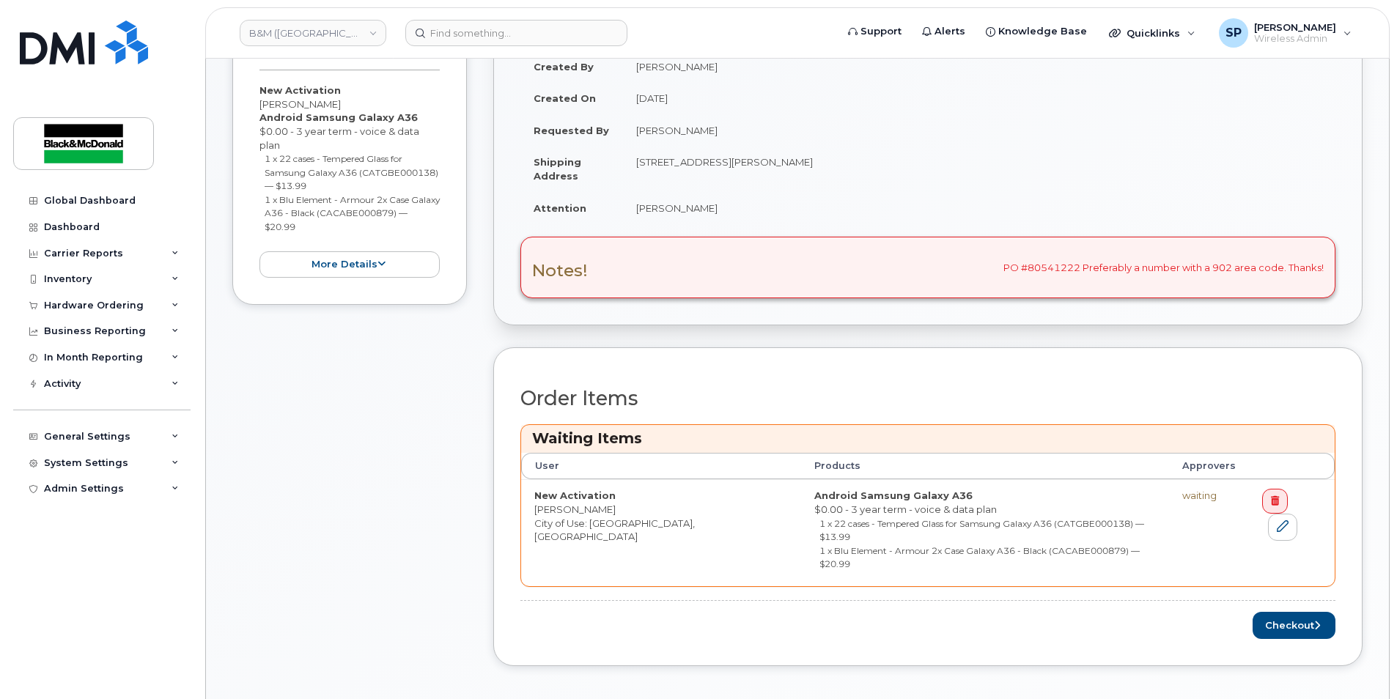
scroll to position [581, 0]
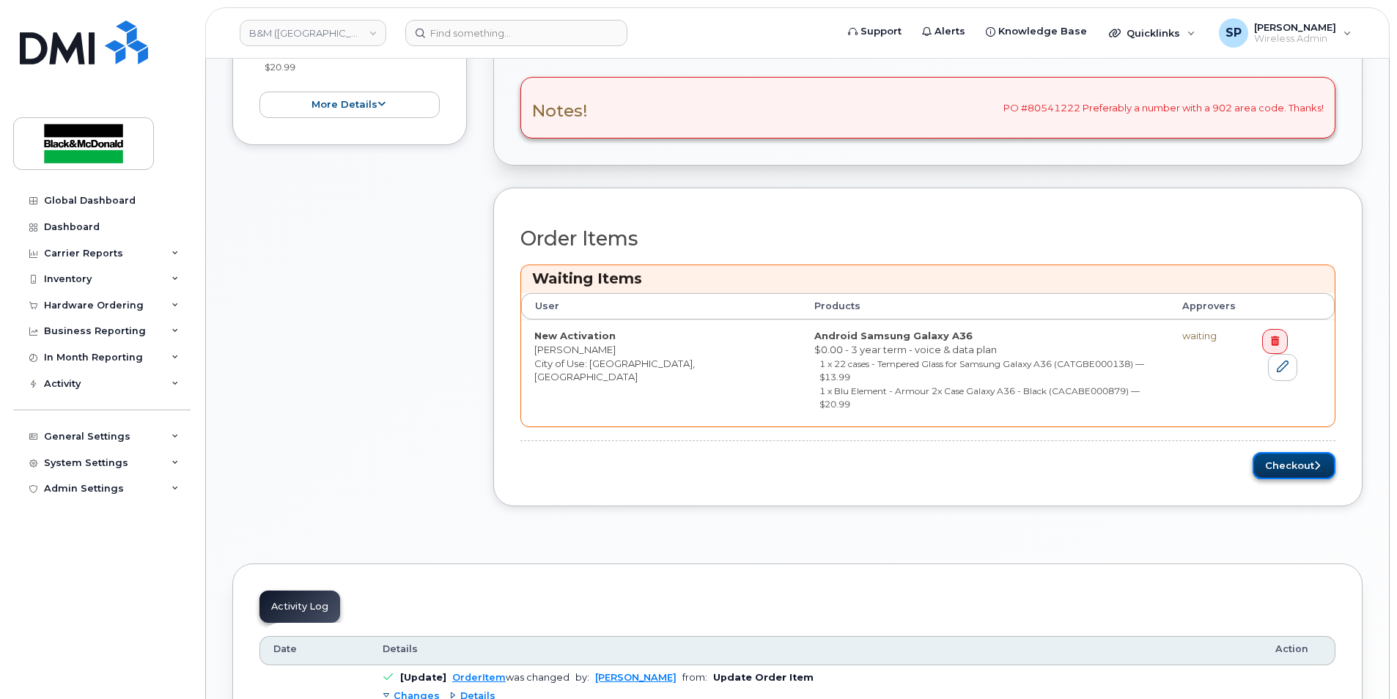
click at [1284, 452] on button "Checkout" at bounding box center [1293, 465] width 83 height 27
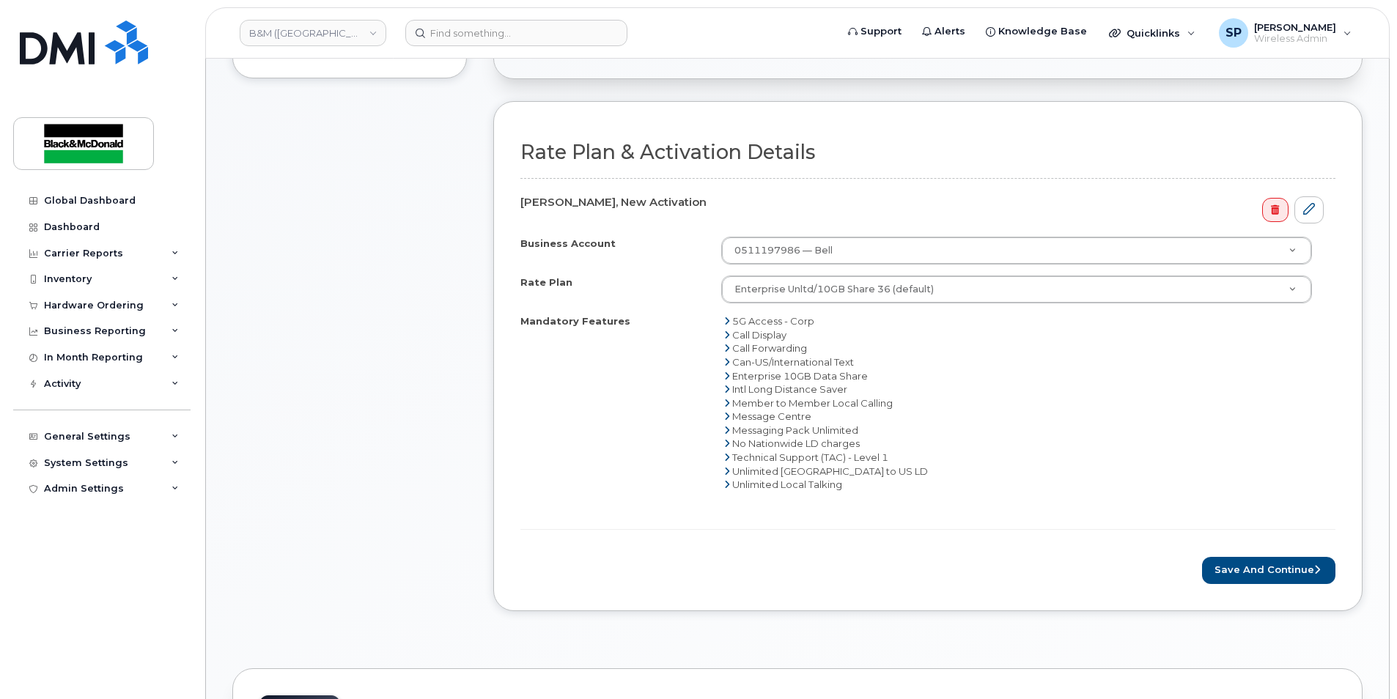
scroll to position [802, 0]
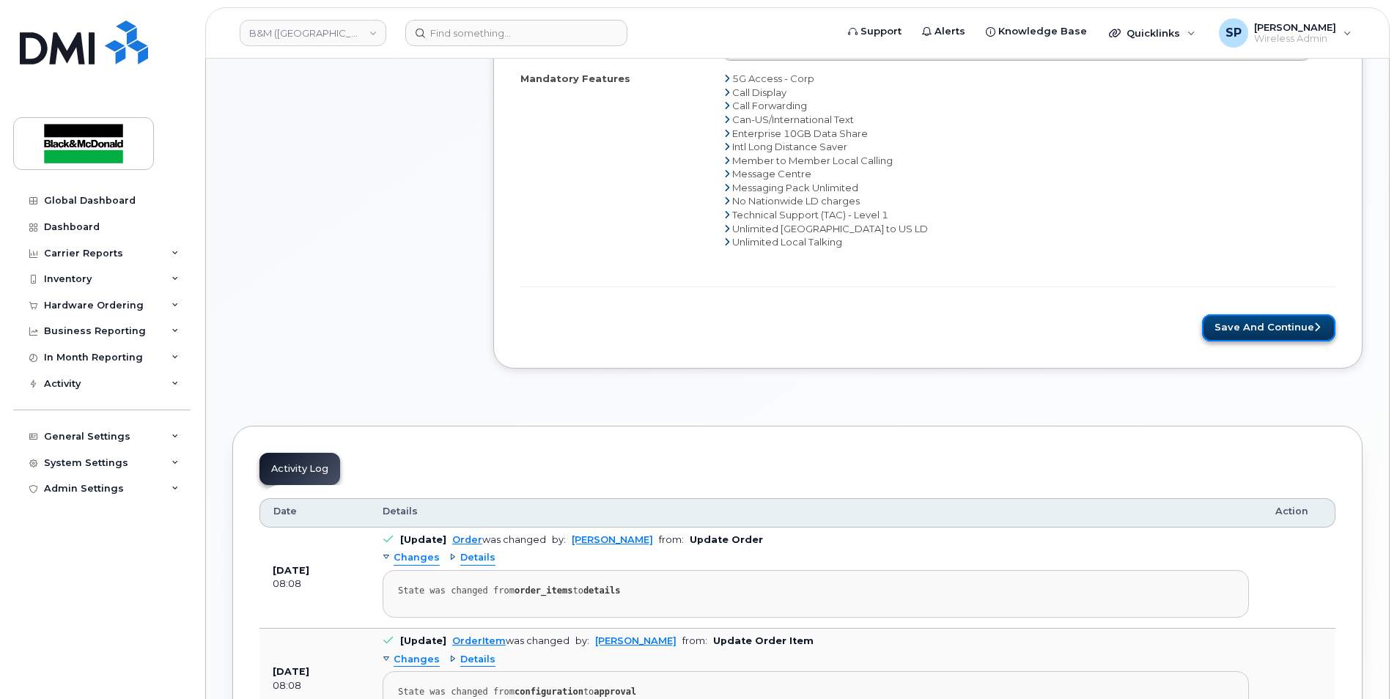
click at [1260, 336] on button "Save and Continue" at bounding box center [1268, 327] width 133 height 27
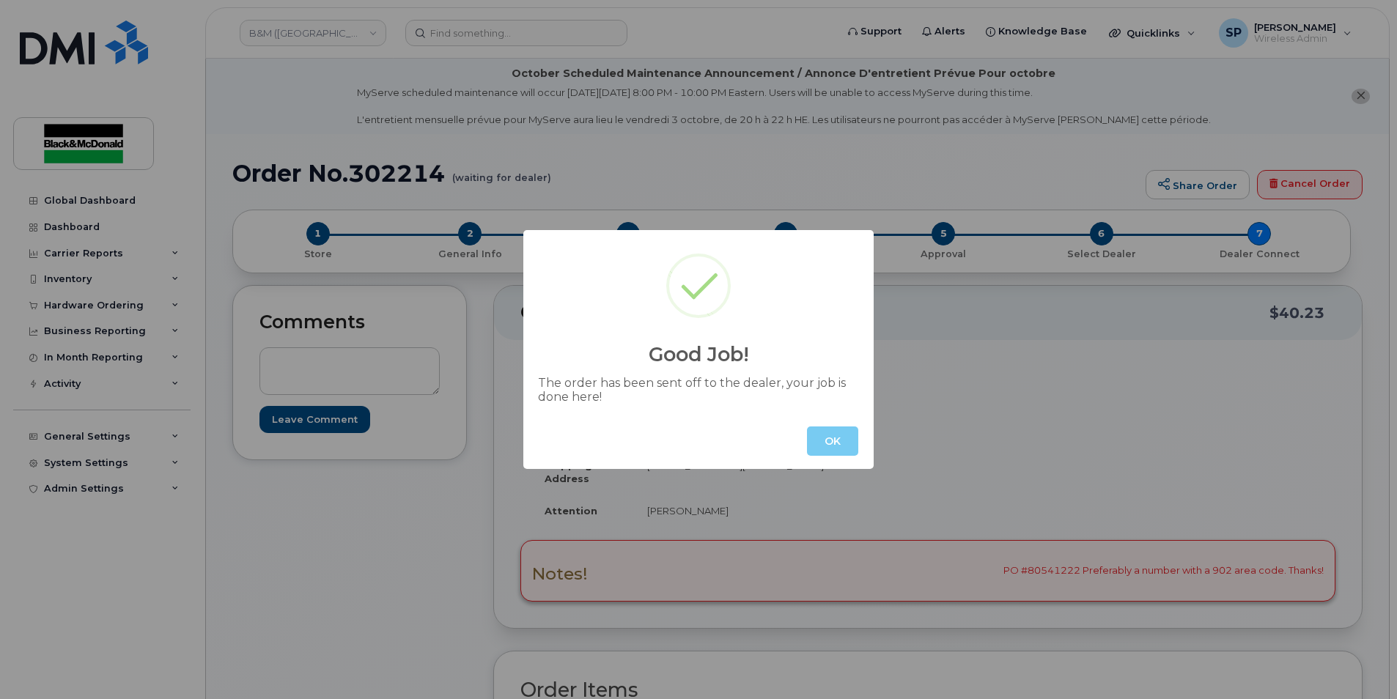
click at [836, 450] on button "OK" at bounding box center [832, 441] width 51 height 29
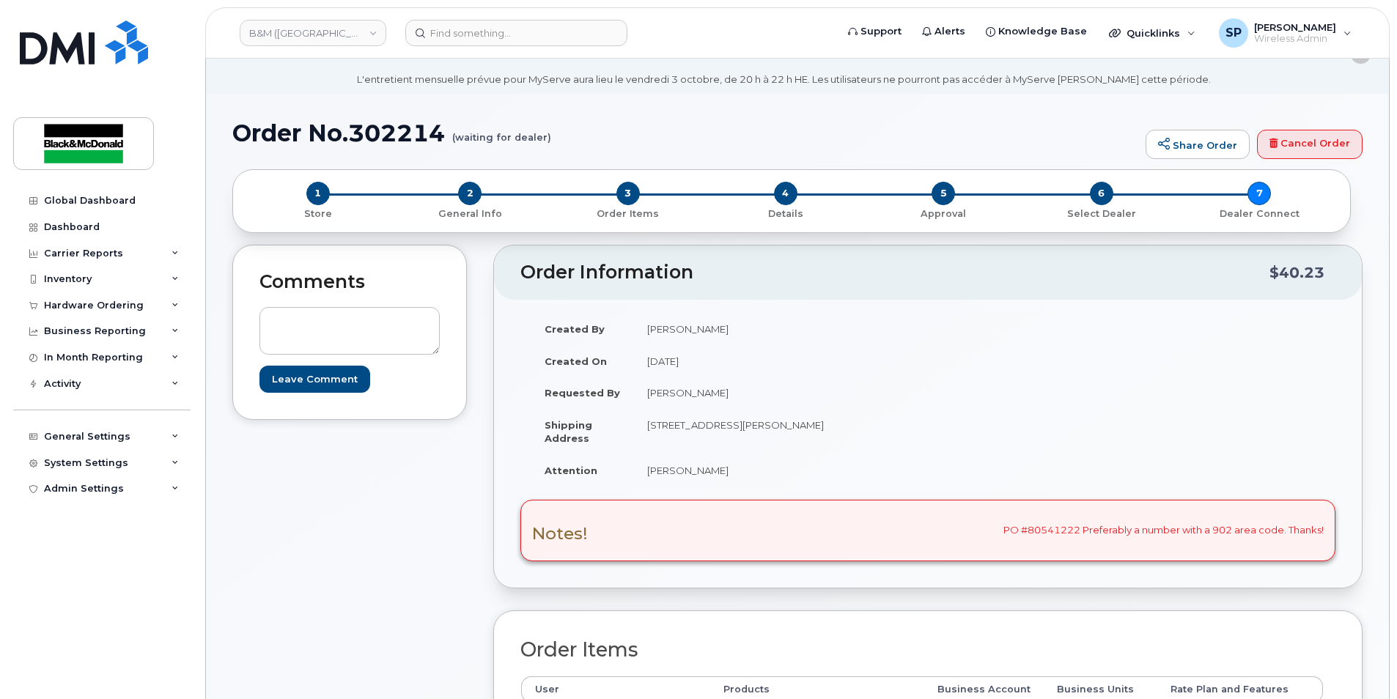
scroll to position [97, 0]
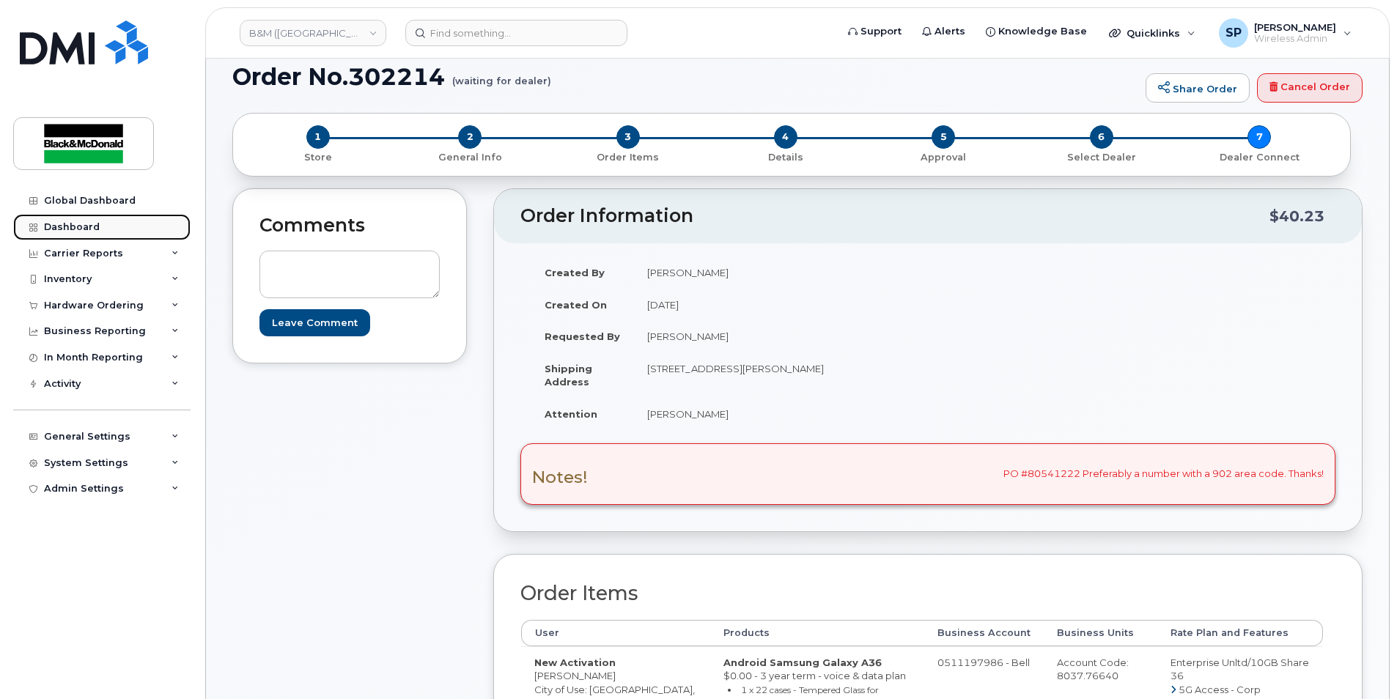
click at [64, 224] on div "Dashboard" at bounding box center [72, 227] width 56 height 12
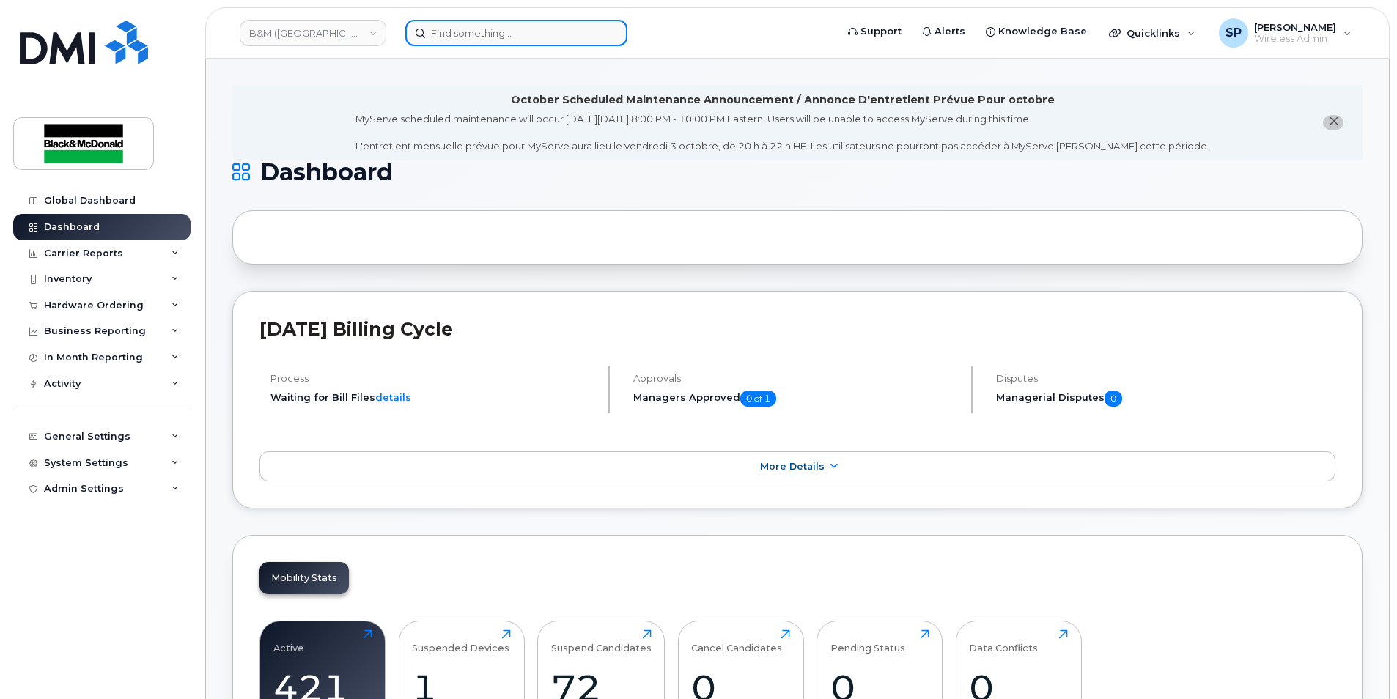
click at [436, 35] on input at bounding box center [516, 33] width 222 height 26
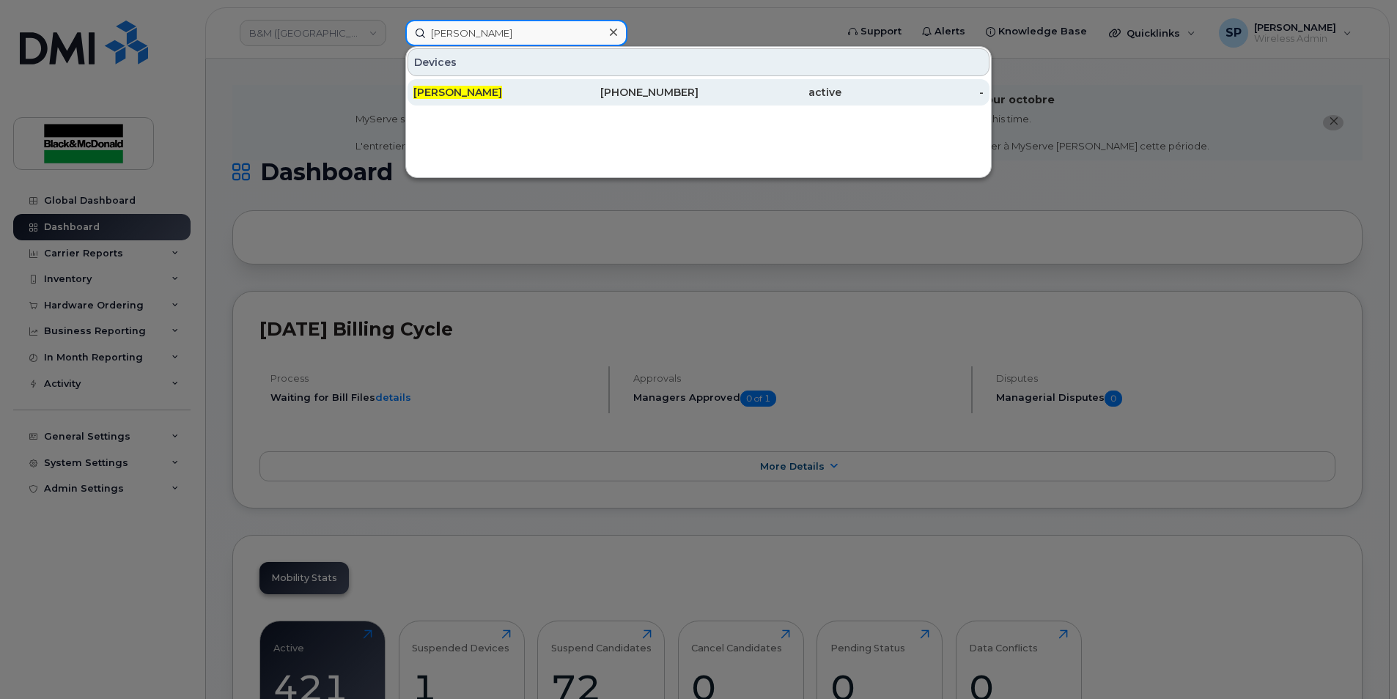
type input "ashley barnes"
click at [542, 100] on div "Ashley Barnes" at bounding box center [484, 92] width 143 height 26
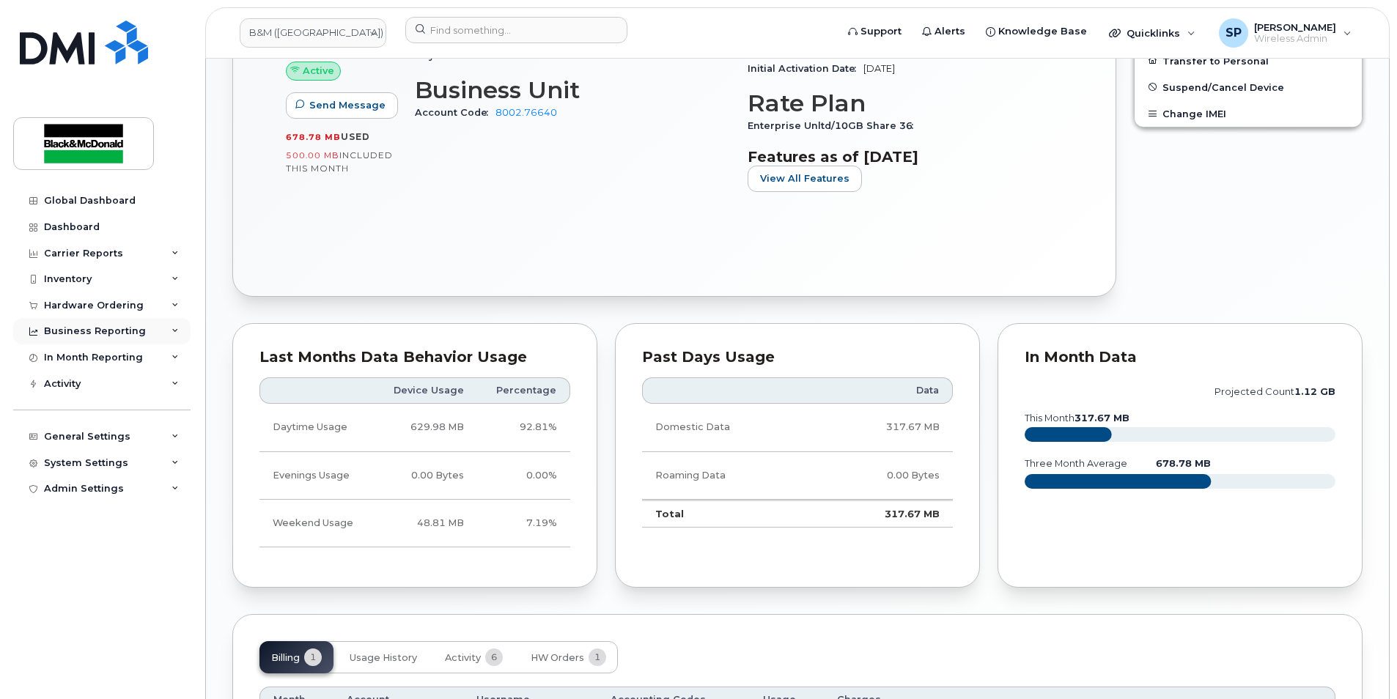
scroll to position [476, 0]
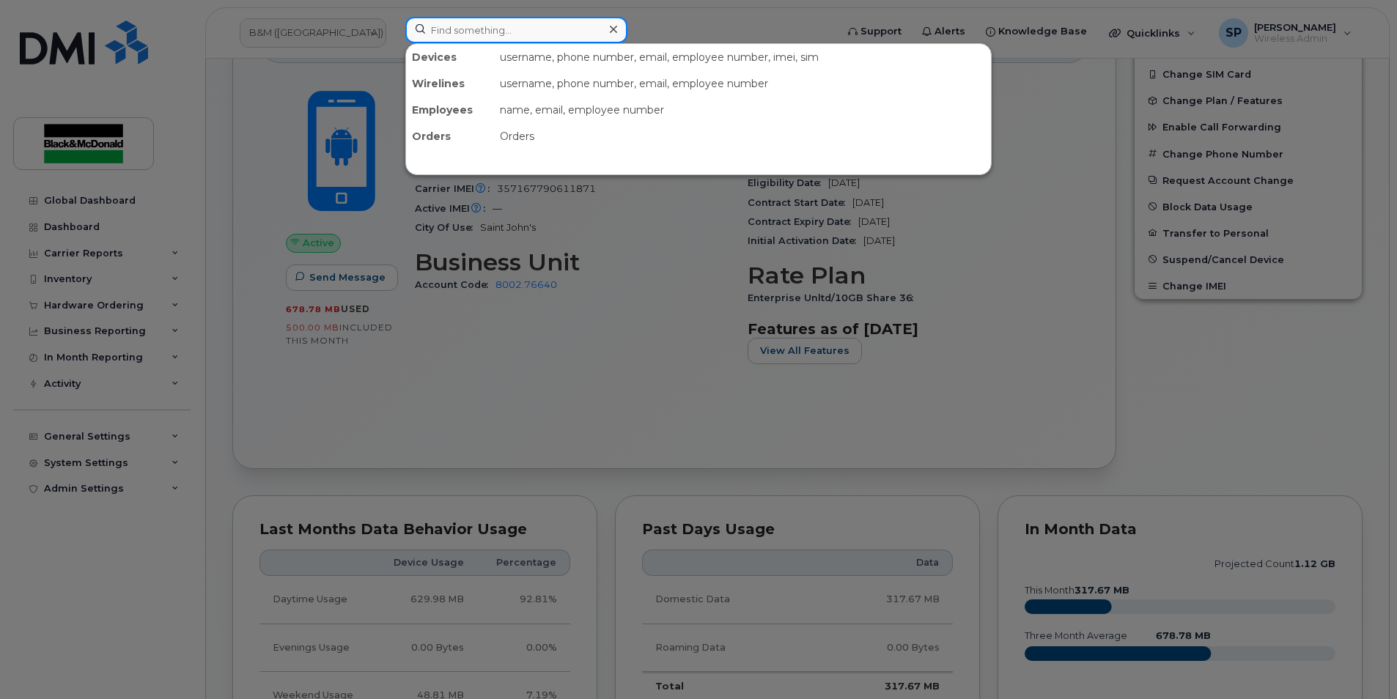
click at [442, 31] on input at bounding box center [516, 30] width 222 height 26
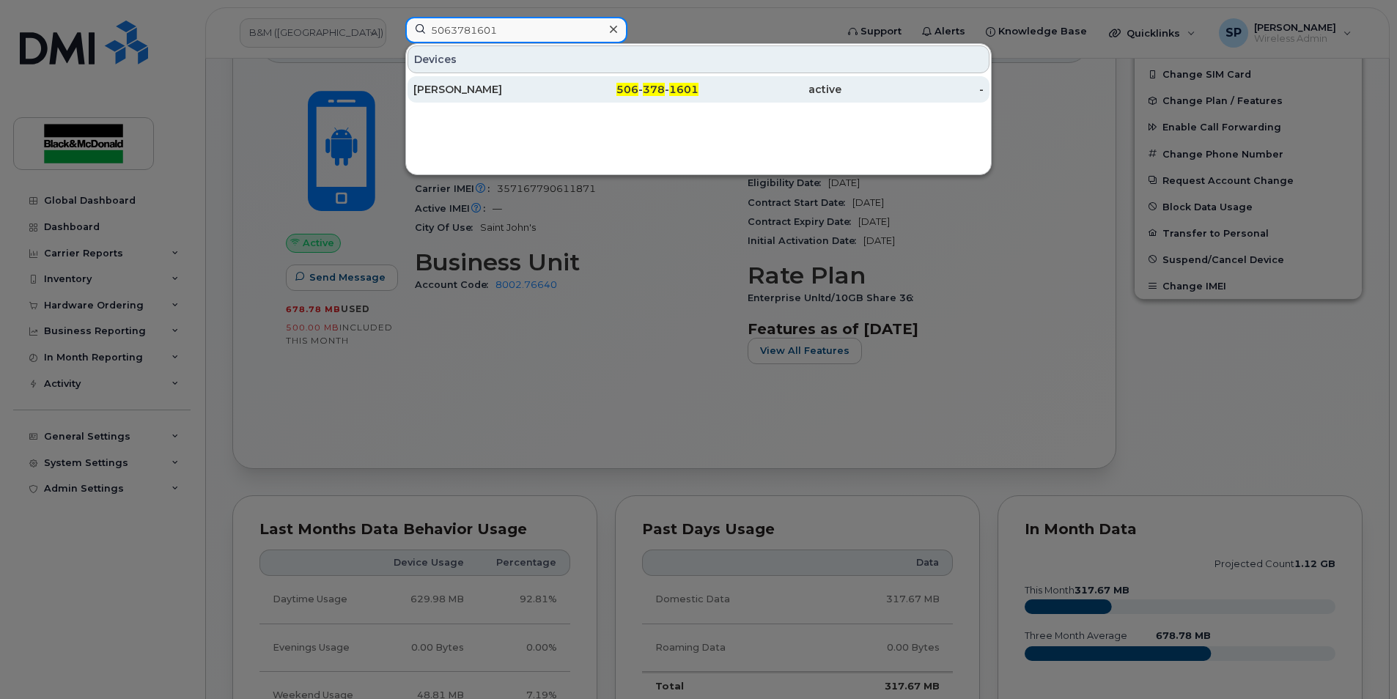
type input "5063781601"
click at [454, 96] on div "Phil Caissie" at bounding box center [484, 89] width 143 height 15
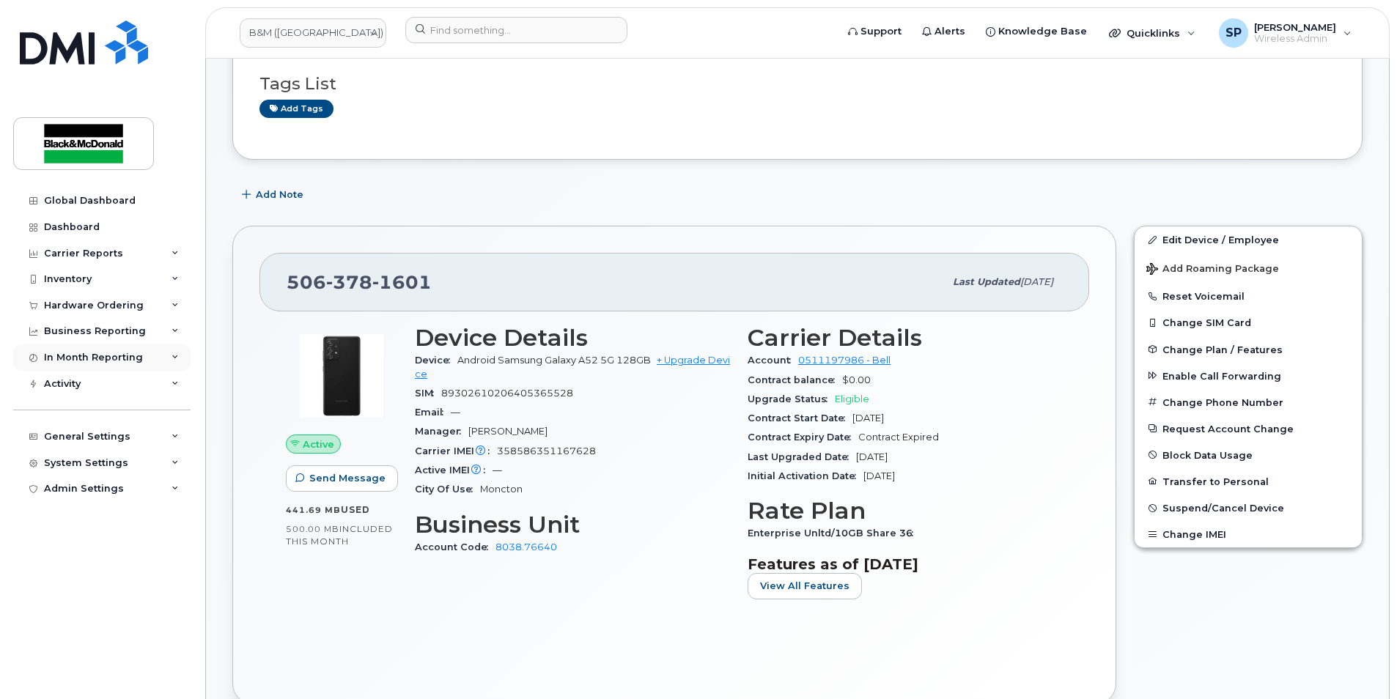
scroll to position [97, 0]
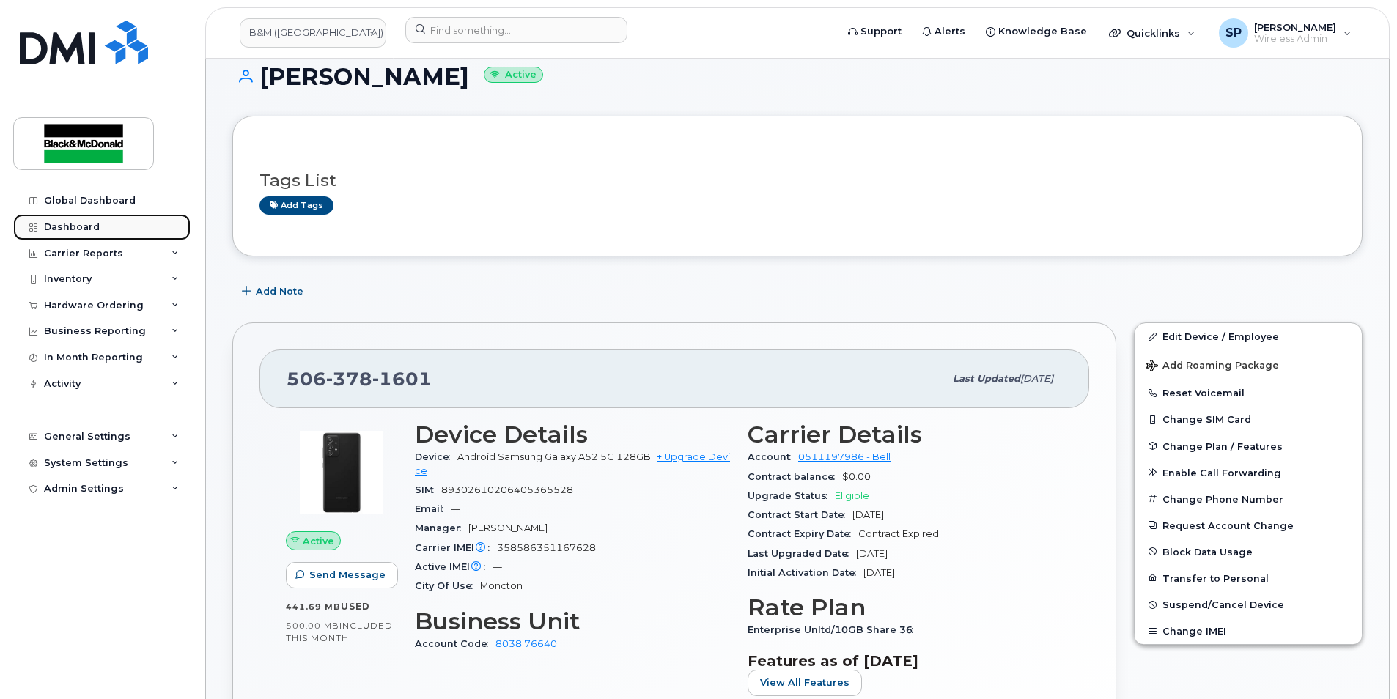
click at [48, 224] on div "Dashboard" at bounding box center [72, 227] width 56 height 12
